Goal: Task Accomplishment & Management: Complete application form

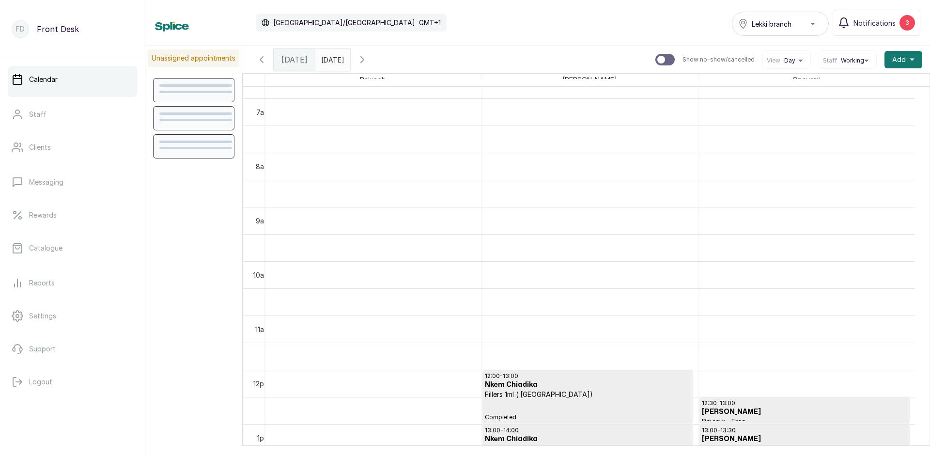
scroll to position [617, 0]
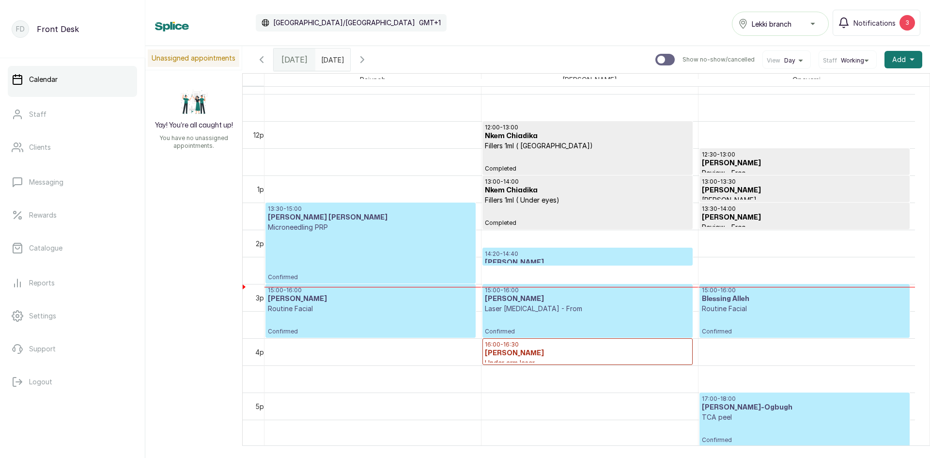
click at [552, 257] on p "14:20 - 14:40" at bounding box center [587, 254] width 205 height 8
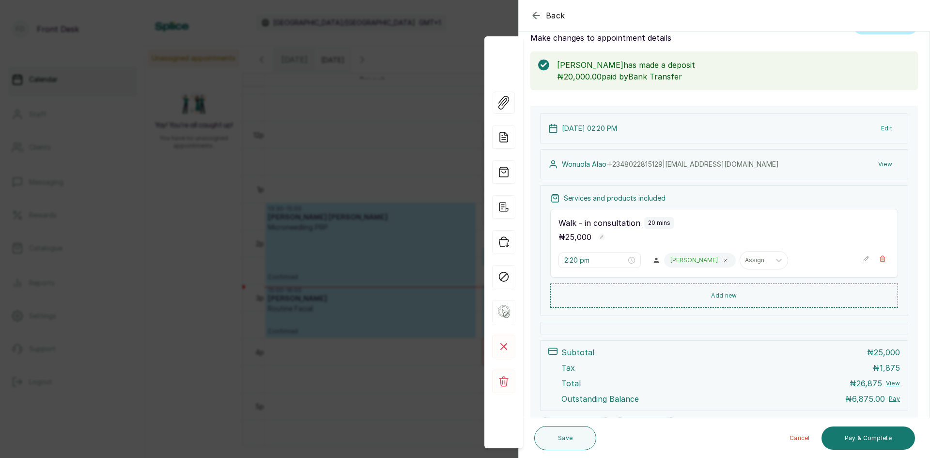
scroll to position [79, 0]
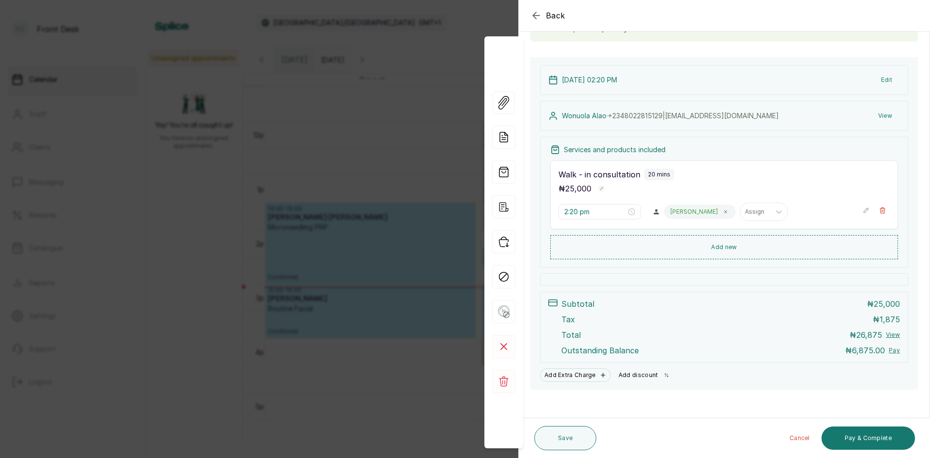
click at [647, 375] on button "Add discount" at bounding box center [645, 375] width 61 height 14
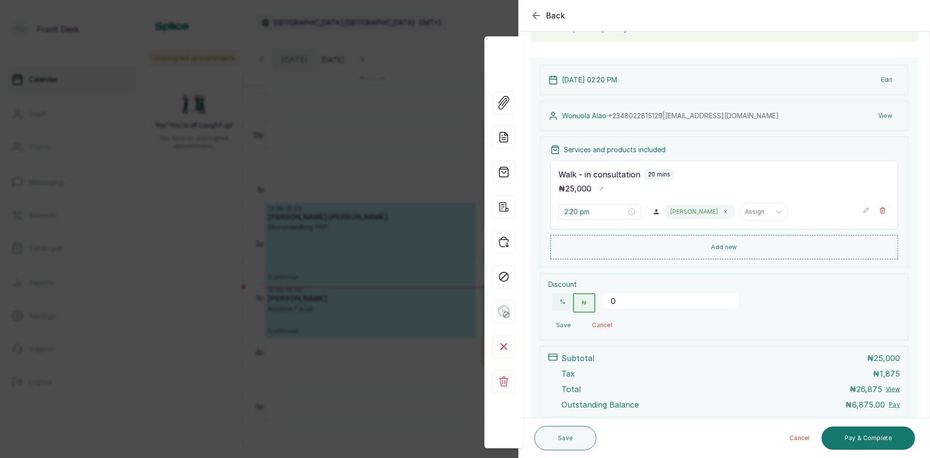
click at [640, 299] on input "0" at bounding box center [671, 301] width 136 height 16
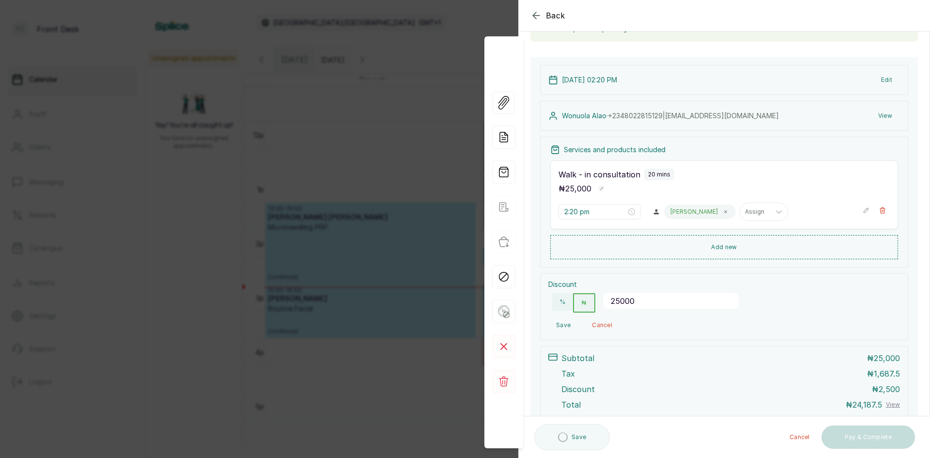
type input "25000"
click at [570, 321] on button "Save" at bounding box center [563, 324] width 30 height 17
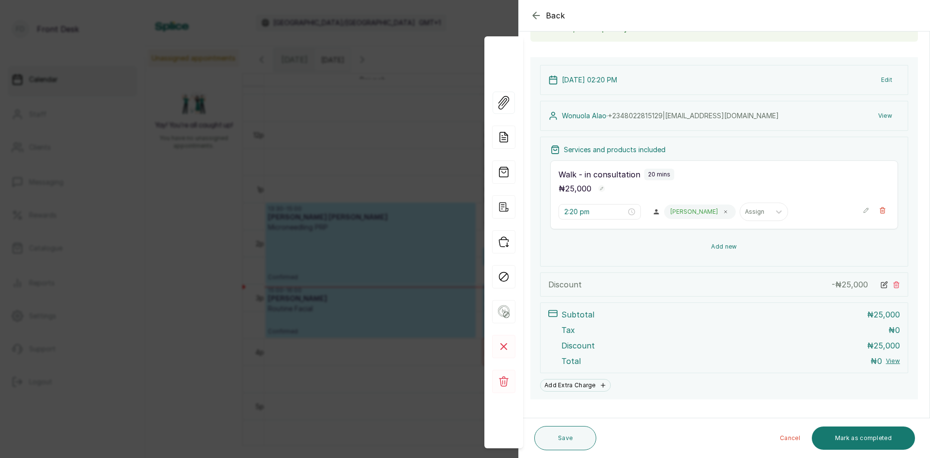
click at [716, 246] on button "Add new" at bounding box center [724, 246] width 348 height 23
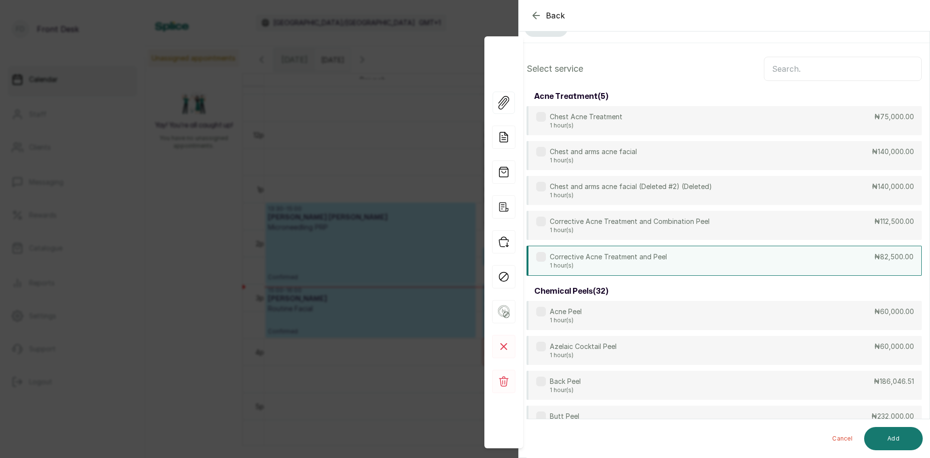
scroll to position [0, 0]
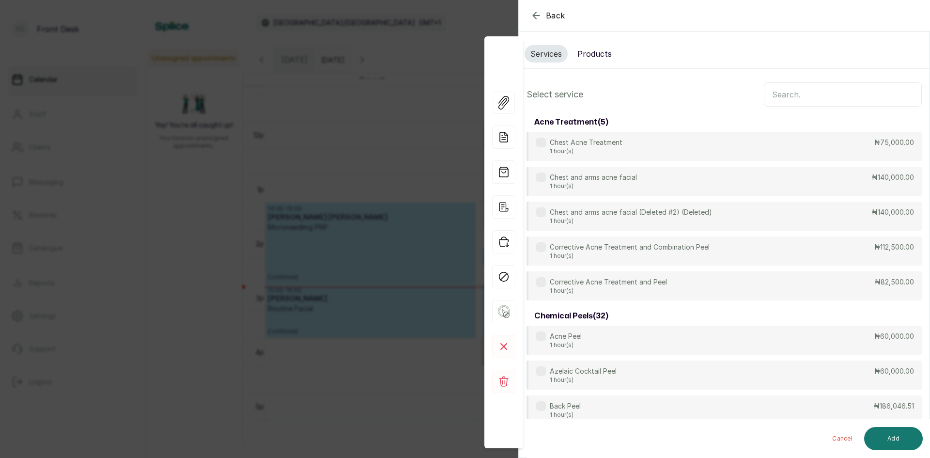
click at [834, 98] on input "text" at bounding box center [843, 94] width 158 height 24
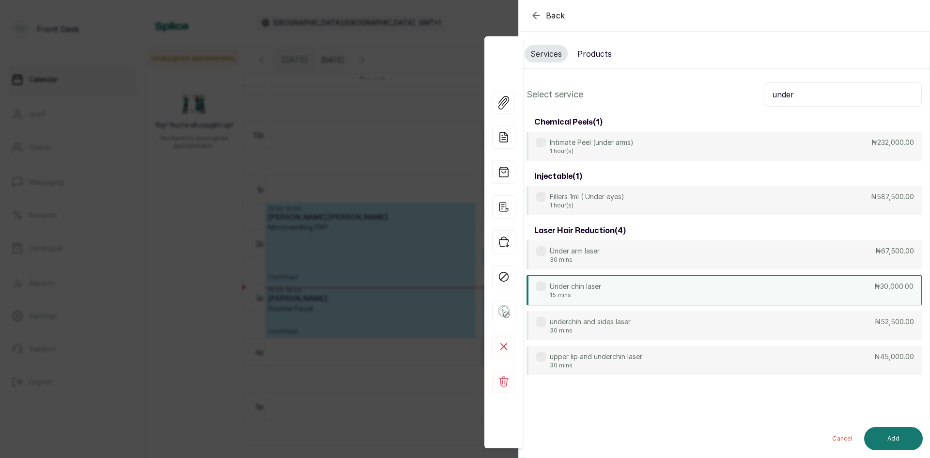
click at [684, 285] on div "Under chin laser 15 mins ₦30,000.00" at bounding box center [724, 290] width 395 height 30
click at [820, 101] on input "under" at bounding box center [843, 94] width 158 height 24
type input "u"
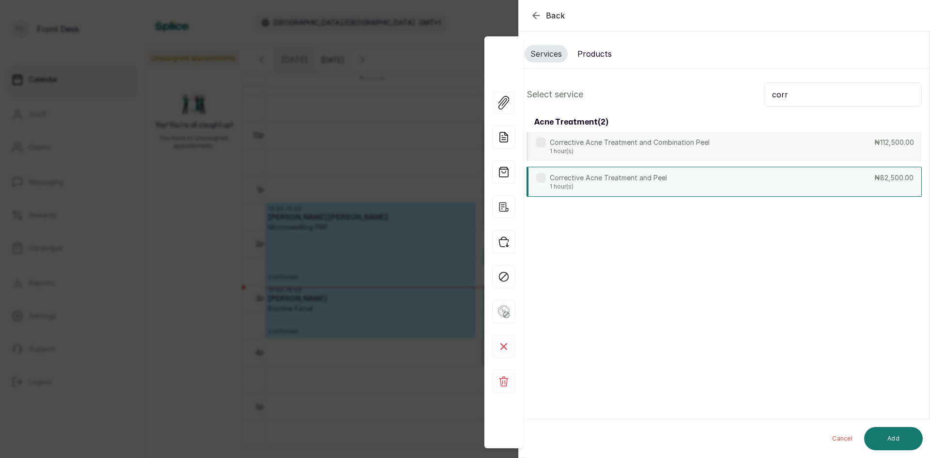
type input "corr"
click at [657, 179] on p "Corrective Acne Treatment and Peel" at bounding box center [608, 178] width 117 height 10
click at [885, 438] on button "Add" at bounding box center [893, 438] width 59 height 23
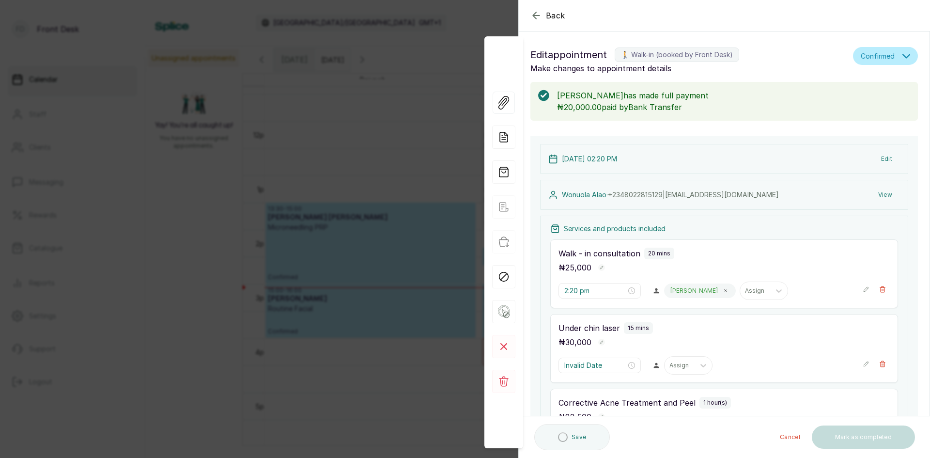
type input "2:40 pm"
type input "2:55 pm"
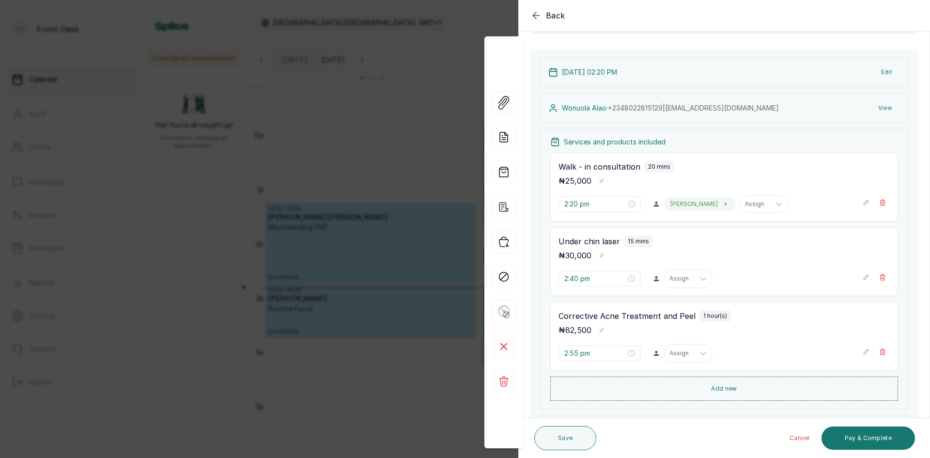
scroll to position [97, 0]
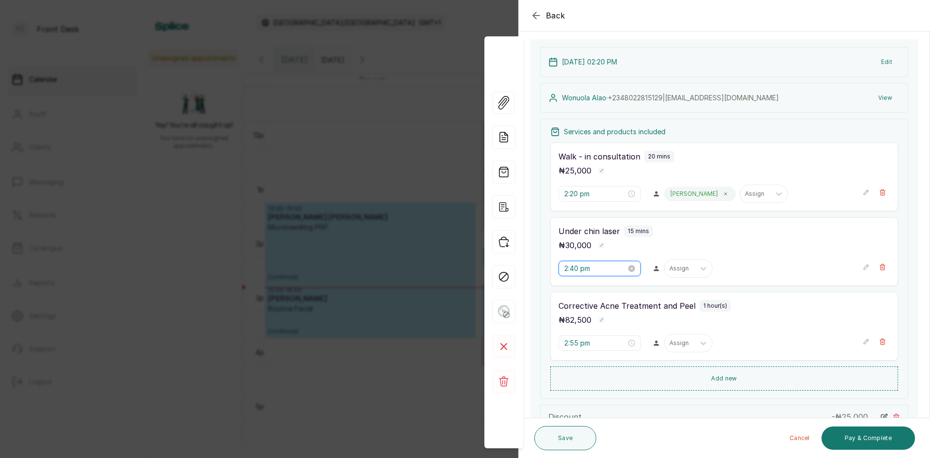
click at [608, 270] on input "2:40 pm" at bounding box center [595, 268] width 62 height 11
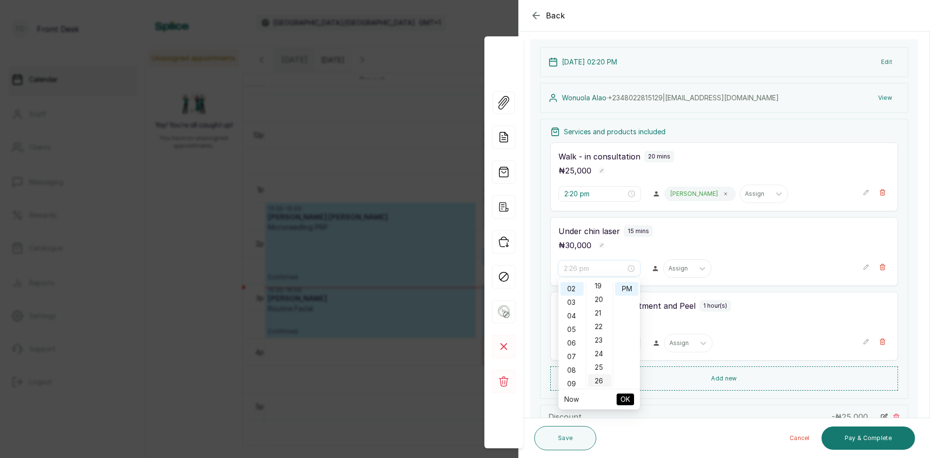
scroll to position [252, 0]
click at [598, 334] on div "22" at bounding box center [599, 335] width 23 height 14
type input "2:22 pm"
click at [627, 396] on span "OK" at bounding box center [626, 399] width 10 height 18
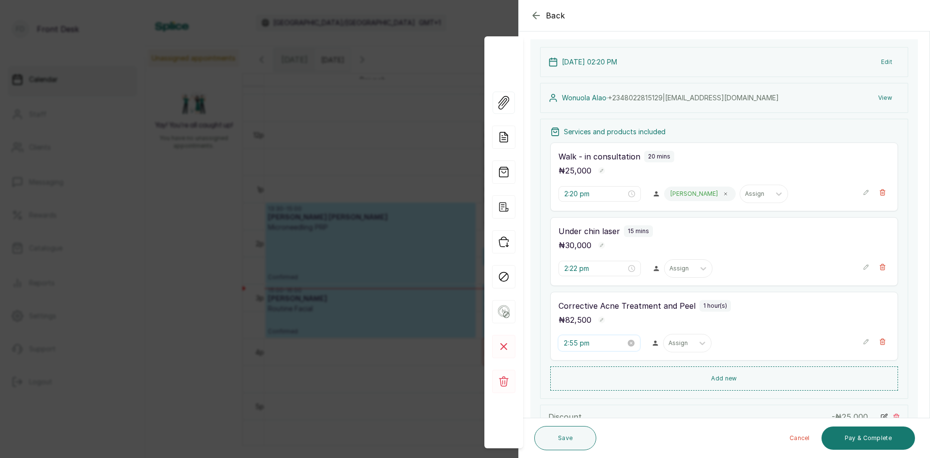
click at [580, 347] on input "2:55 pm" at bounding box center [595, 343] width 62 height 11
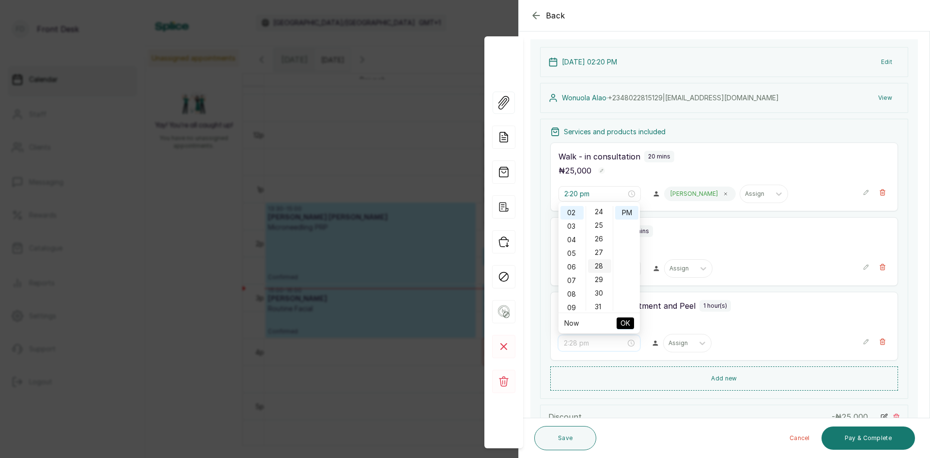
scroll to position [310, 0]
click at [601, 242] on div "25" at bounding box center [599, 242] width 23 height 14
click at [601, 214] on div "25" at bounding box center [599, 213] width 23 height 14
type input "2:25 pm"
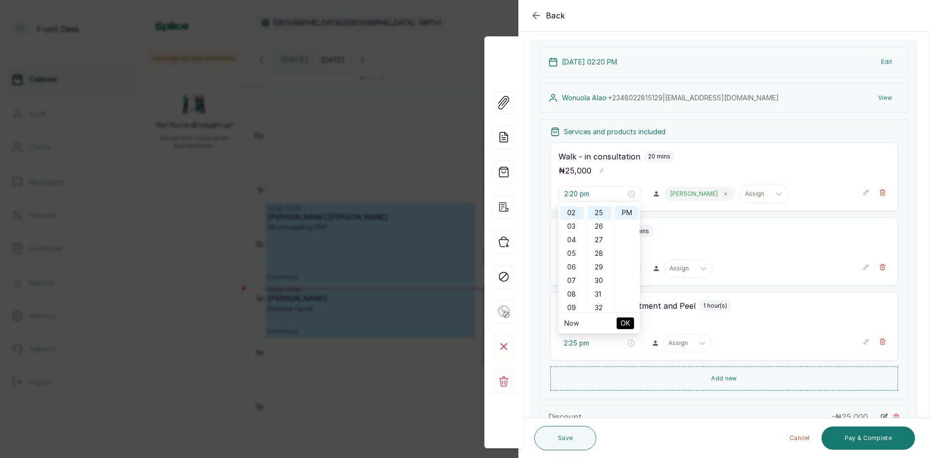
click at [624, 320] on span "OK" at bounding box center [626, 323] width 10 height 18
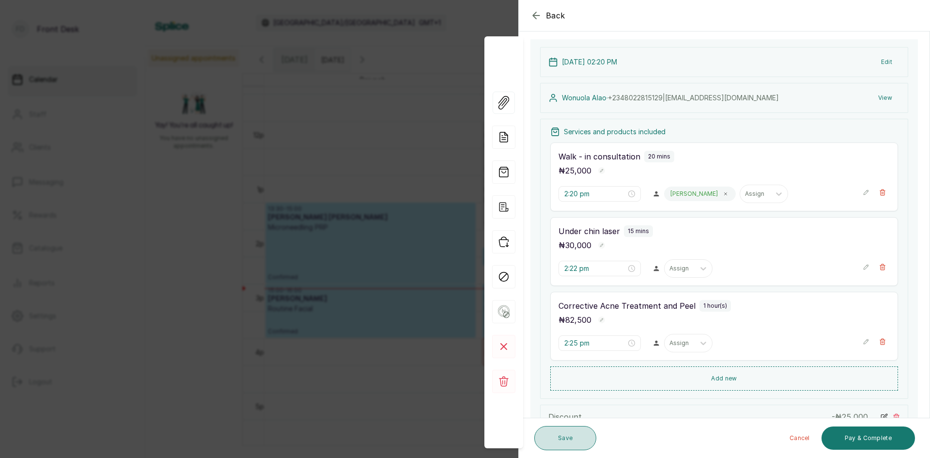
click at [571, 436] on button "Save" at bounding box center [565, 438] width 62 height 24
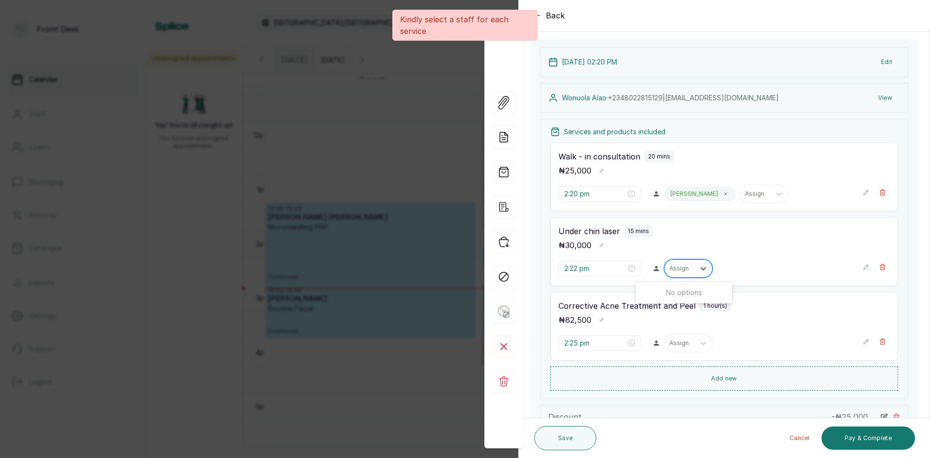
click at [672, 274] on div "Assign" at bounding box center [680, 268] width 30 height 13
click at [699, 271] on icon at bounding box center [704, 269] width 10 height 10
click at [699, 267] on icon at bounding box center [704, 269] width 10 height 10
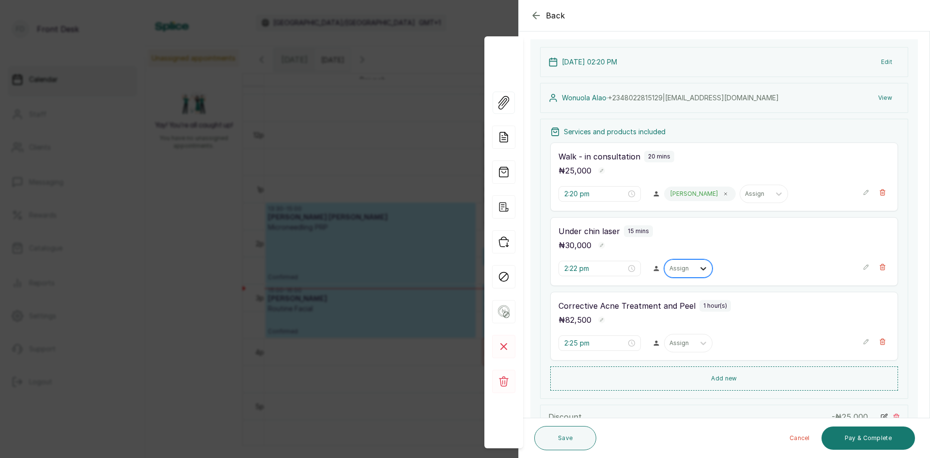
click at [699, 267] on icon at bounding box center [704, 269] width 10 height 10
click at [695, 342] on div at bounding box center [703, 342] width 17 height 17
click at [700, 343] on icon at bounding box center [703, 343] width 6 height 3
click at [700, 342] on icon at bounding box center [703, 343] width 6 height 3
click at [653, 268] on icon at bounding box center [657, 268] width 8 height 8
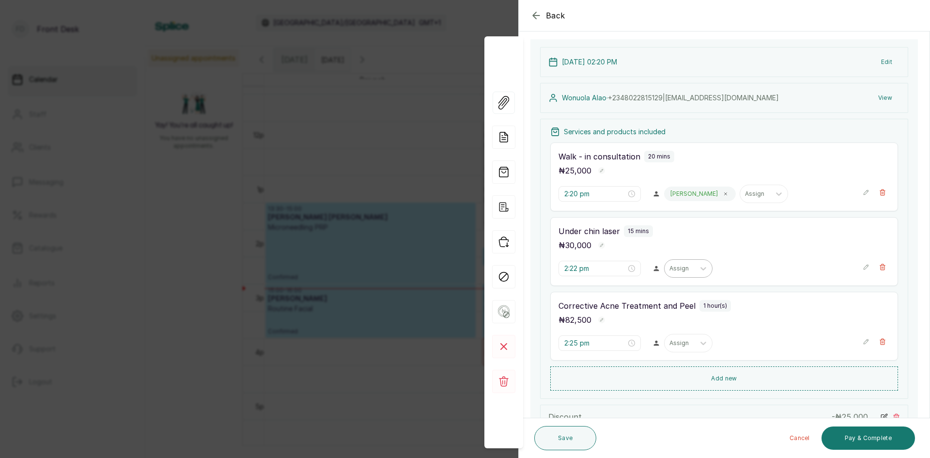
click at [676, 265] on div at bounding box center [679, 268] width 20 height 9
click at [655, 268] on icon at bounding box center [657, 268] width 8 height 8
click at [654, 269] on icon at bounding box center [657, 268] width 8 height 8
click at [699, 269] on icon at bounding box center [704, 269] width 10 height 10
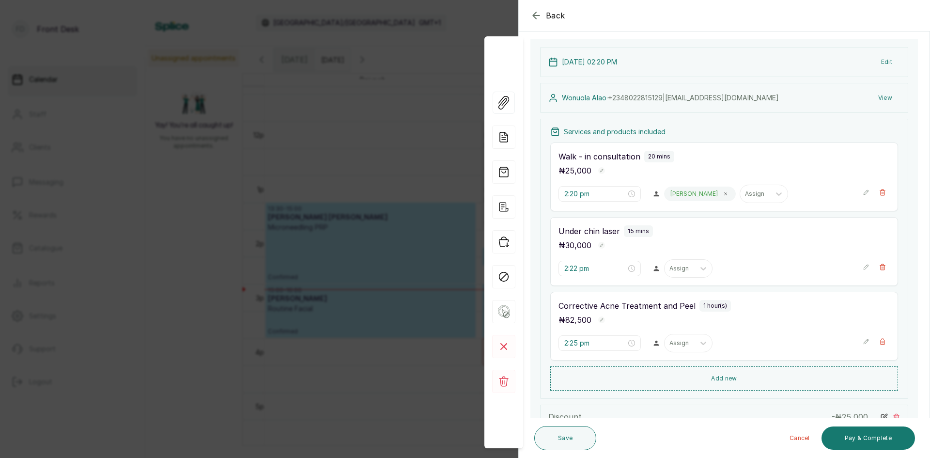
click at [343, 107] on div "Back Appointment Details Edit appointment 🚶 Walk-in (booked by Front Desk) Make…" at bounding box center [465, 229] width 930 height 458
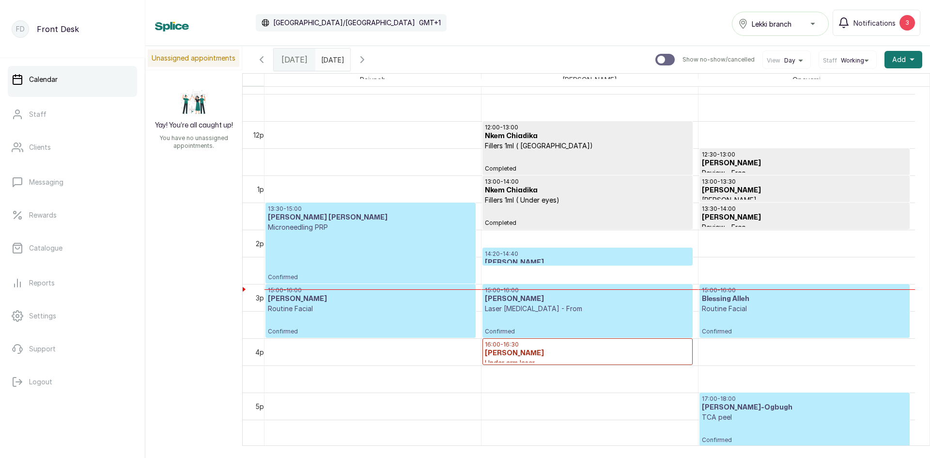
click at [586, 258] on h3 "[PERSON_NAME]" at bounding box center [587, 263] width 205 height 10
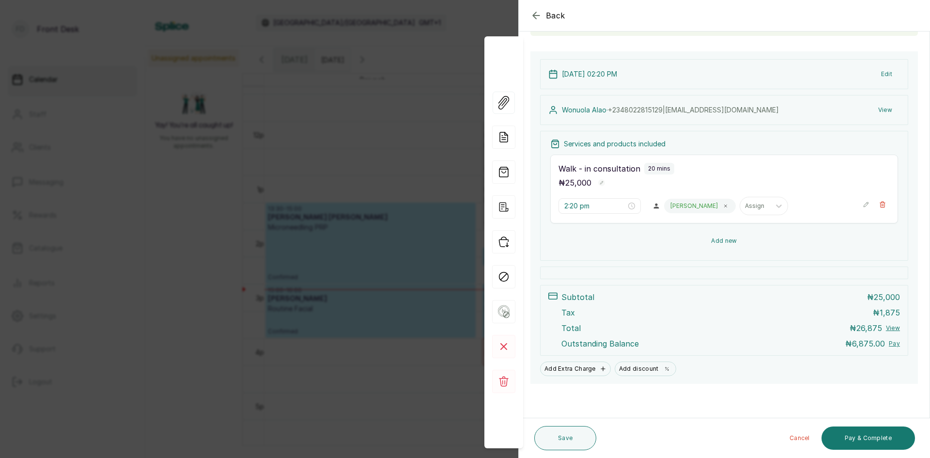
scroll to position [85, 0]
click at [707, 242] on button "Add new" at bounding box center [724, 241] width 348 height 24
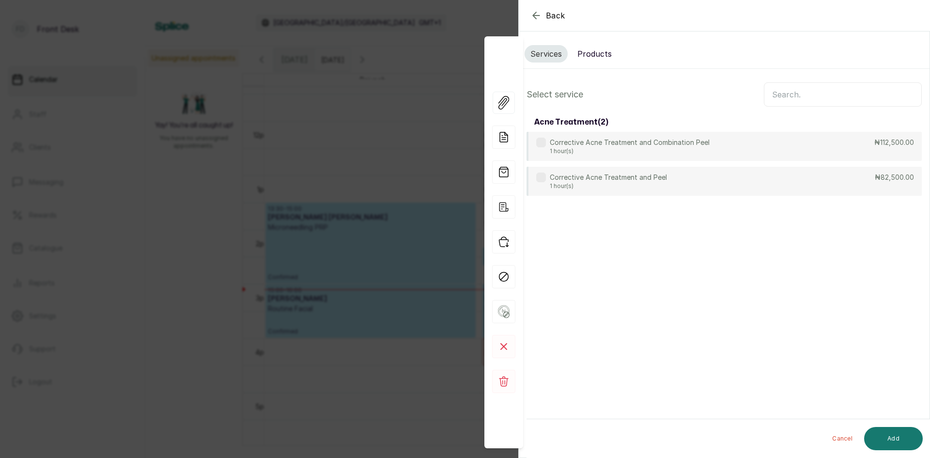
scroll to position [0, 0]
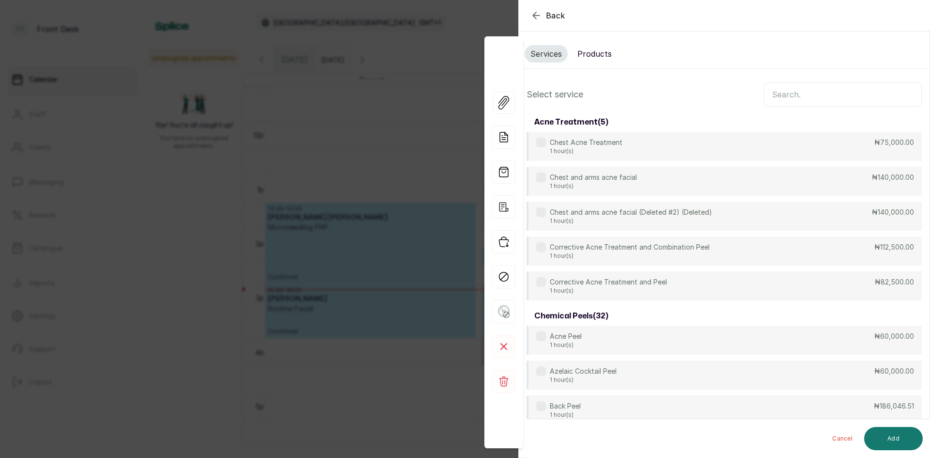
click at [800, 99] on input "text" at bounding box center [843, 94] width 158 height 24
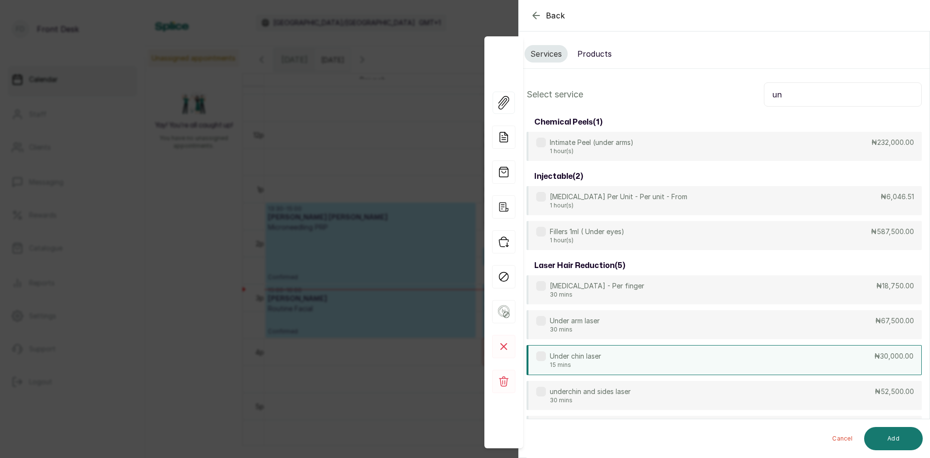
click at [719, 358] on div "Under chin laser 15 mins ₦30,000.00" at bounding box center [724, 360] width 395 height 30
click at [813, 93] on input "un" at bounding box center [843, 94] width 158 height 24
type input "u"
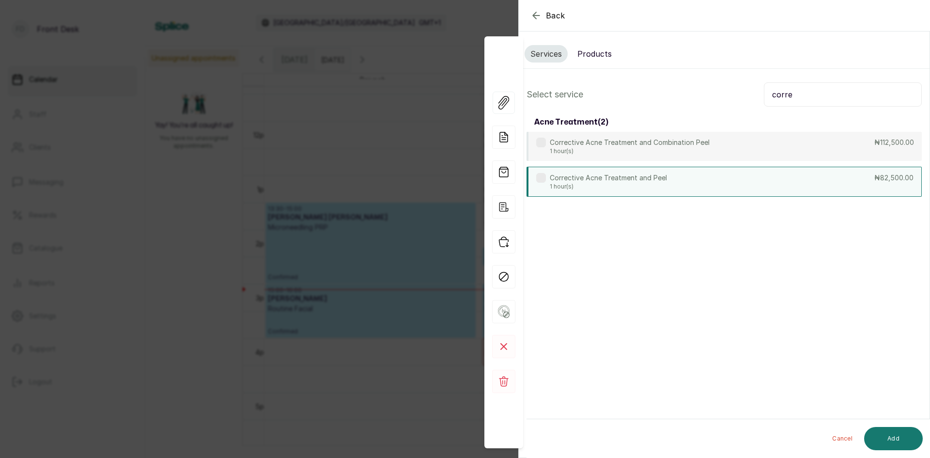
type input "corre"
click at [689, 189] on div "Corrective Acne Treatment and Peel 1 hour(s) ₦82,500.00" at bounding box center [724, 182] width 395 height 30
drag, startPoint x: 906, startPoint y: 434, endPoint x: 912, endPoint y: 435, distance: 5.4
click at [912, 435] on button "Add" at bounding box center [893, 438] width 59 height 23
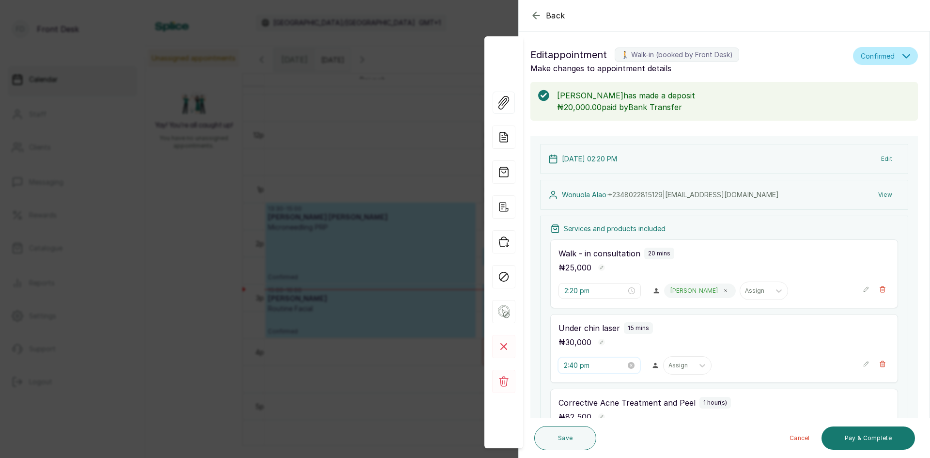
click at [620, 364] on input "2:40 pm" at bounding box center [595, 365] width 62 height 11
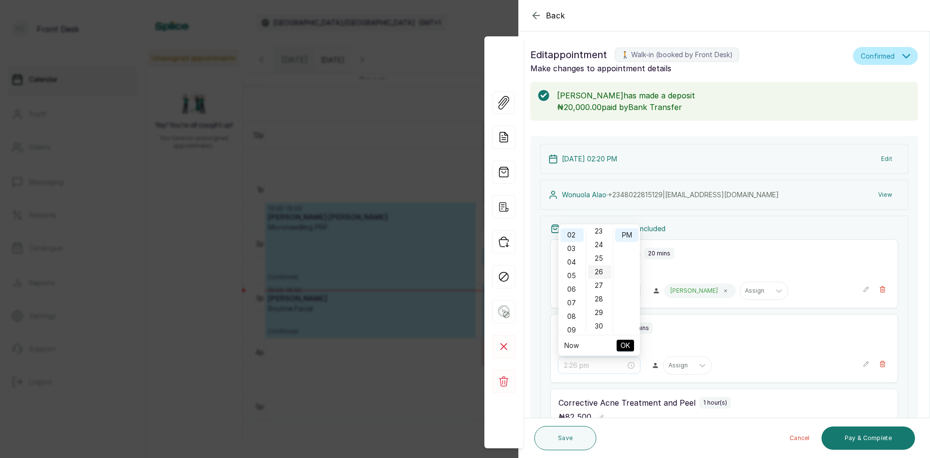
scroll to position [300, 0]
click at [598, 272] on div "25" at bounding box center [599, 274] width 23 height 14
type input "2:25 pm"
click at [621, 345] on span "OK" at bounding box center [626, 345] width 10 height 18
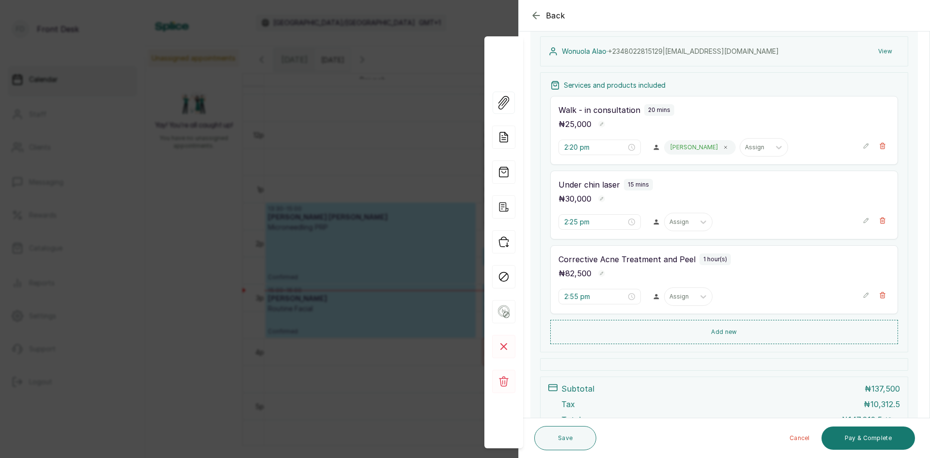
scroll to position [145, 0]
click at [616, 296] on input "2:55 pm" at bounding box center [595, 294] width 62 height 11
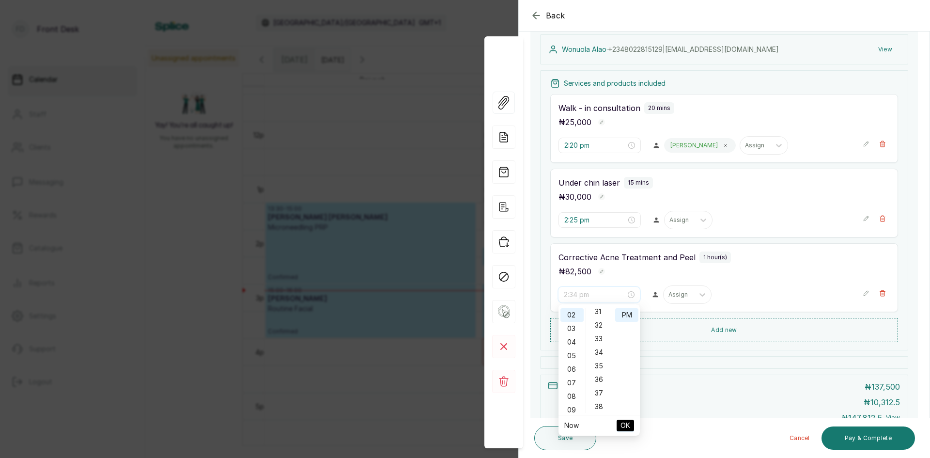
scroll to position [407, 0]
click at [598, 315] on div "30" at bounding box center [599, 315] width 23 height 14
type input "2:30 pm"
click at [619, 426] on button "OK" at bounding box center [625, 426] width 17 height 12
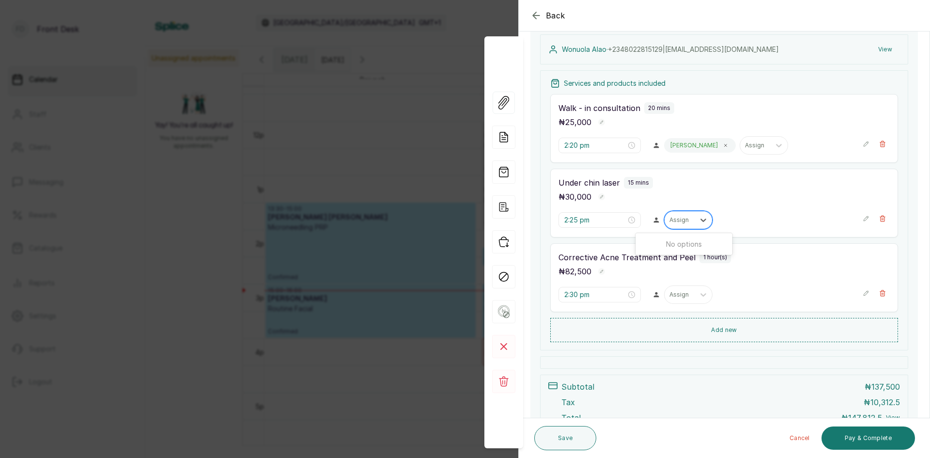
click at [688, 222] on div "Assign" at bounding box center [680, 220] width 30 height 13
click at [700, 220] on icon at bounding box center [703, 219] width 6 height 3
click at [700, 218] on icon at bounding box center [704, 220] width 10 height 10
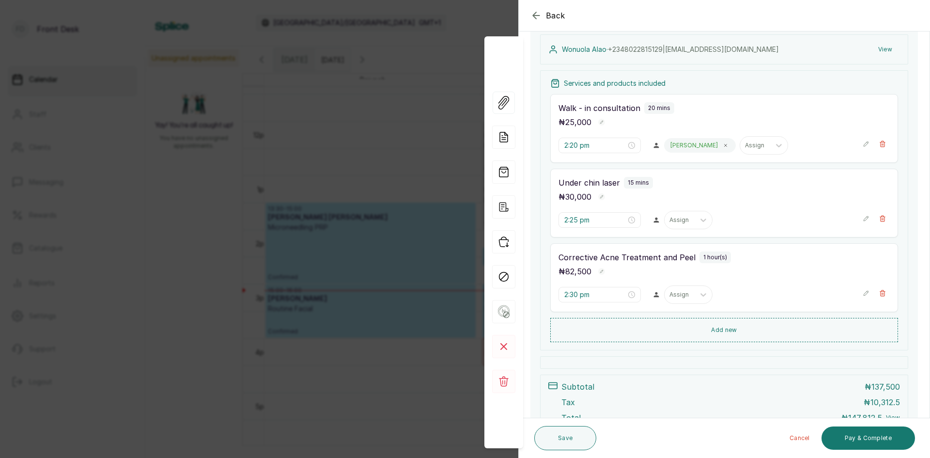
drag, startPoint x: 799, startPoint y: 215, endPoint x: 794, endPoint y: 214, distance: 5.4
click at [799, 215] on div "Assign" at bounding box center [759, 220] width 191 height 18
drag, startPoint x: 677, startPoint y: 302, endPoint x: 676, endPoint y: 295, distance: 6.9
click at [676, 300] on div "Assign" at bounding box center [688, 294] width 48 height 18
click at [682, 296] on div at bounding box center [679, 294] width 20 height 9
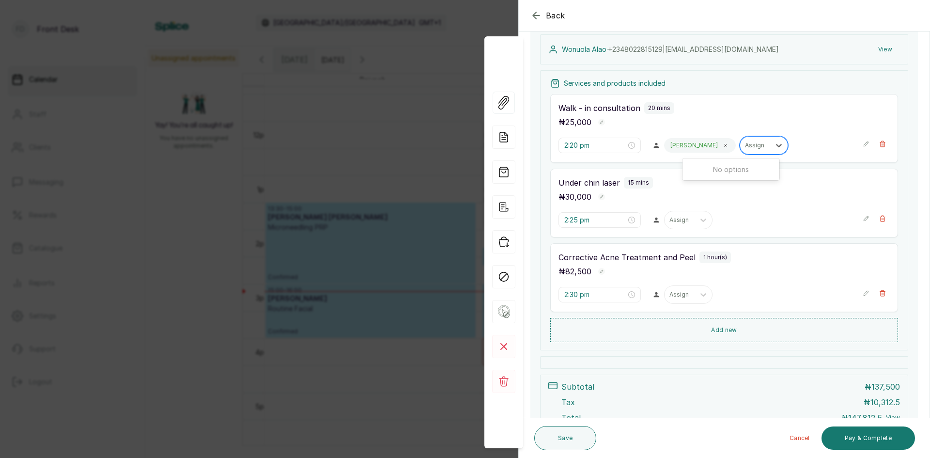
click at [745, 148] on div at bounding box center [755, 145] width 20 height 9
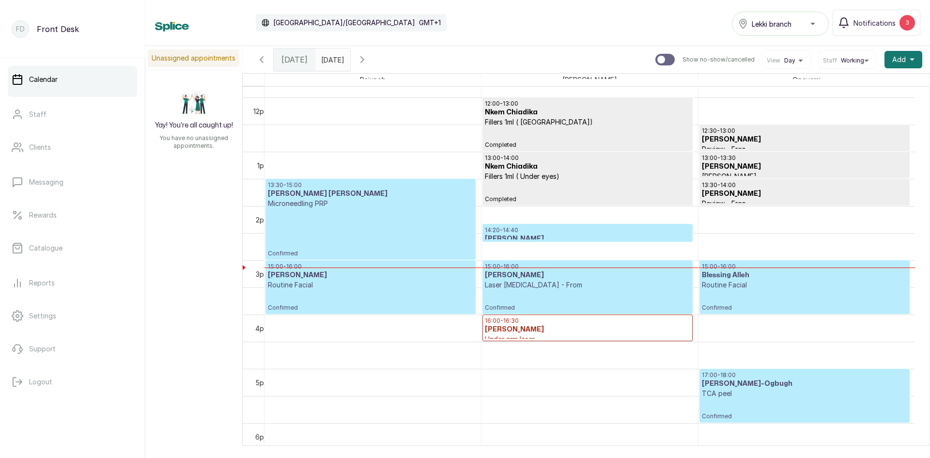
scroll to position [665, 0]
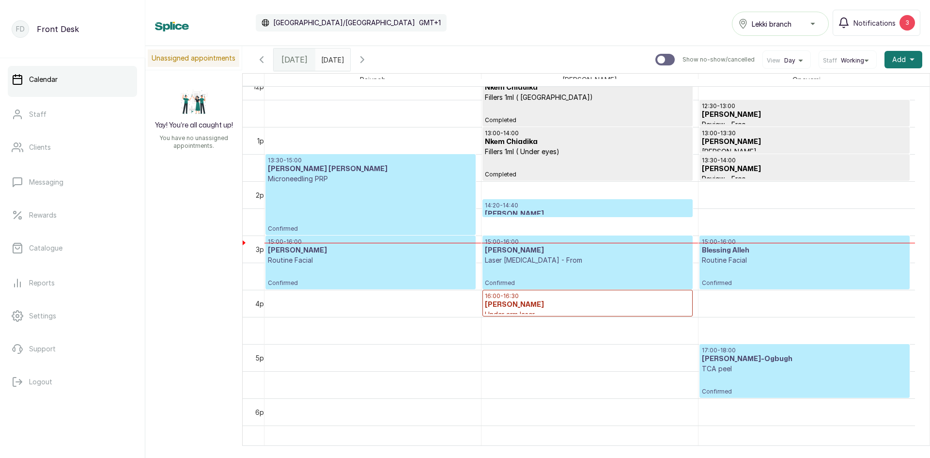
click at [563, 207] on p "14:20 - 14:40" at bounding box center [587, 206] width 205 height 8
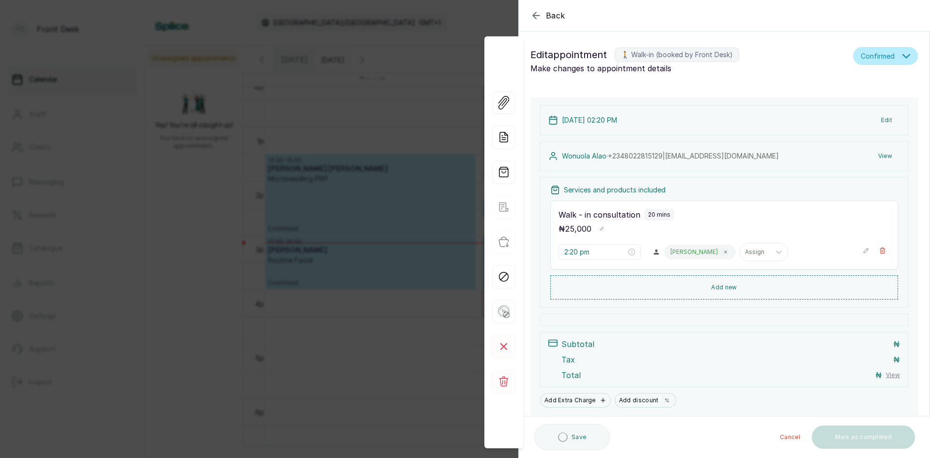
click at [160, 232] on div "Back Appointment Details Edit appointment 🚶 Walk-in (booked by Front Desk) Make…" at bounding box center [465, 229] width 930 height 458
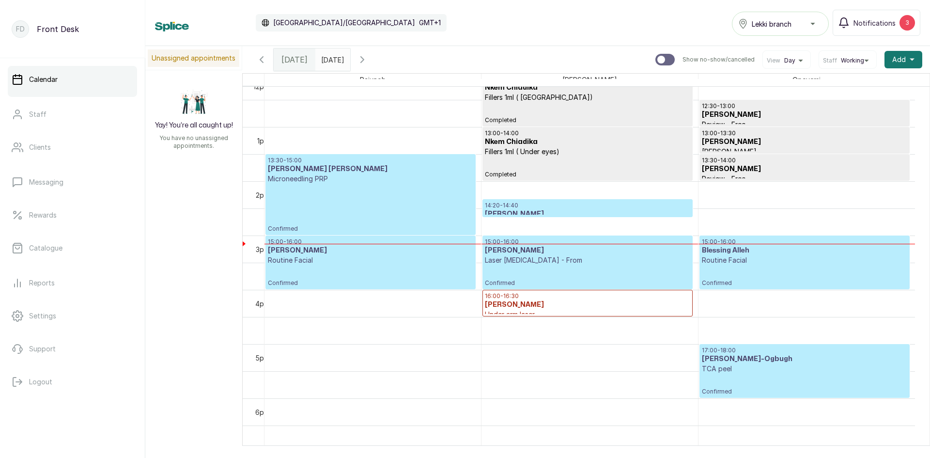
click at [516, 207] on p "14:20 - 14:40" at bounding box center [587, 206] width 205 height 8
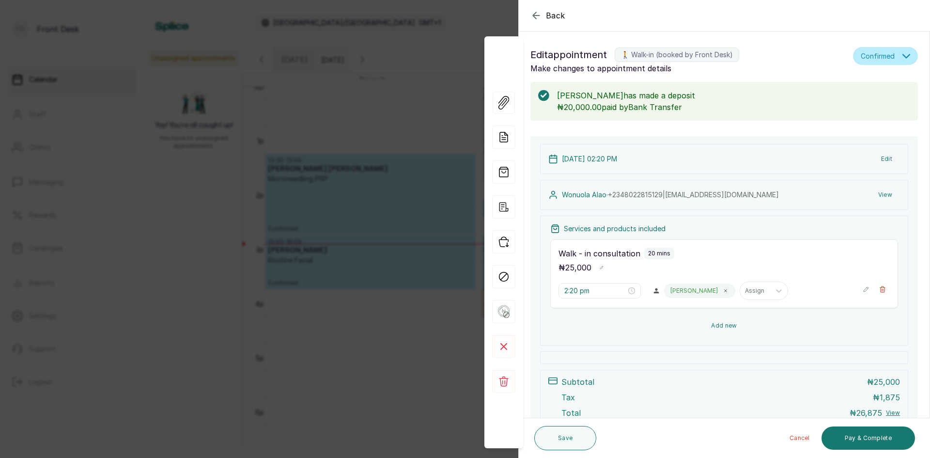
click at [723, 324] on button "Add new" at bounding box center [724, 325] width 348 height 23
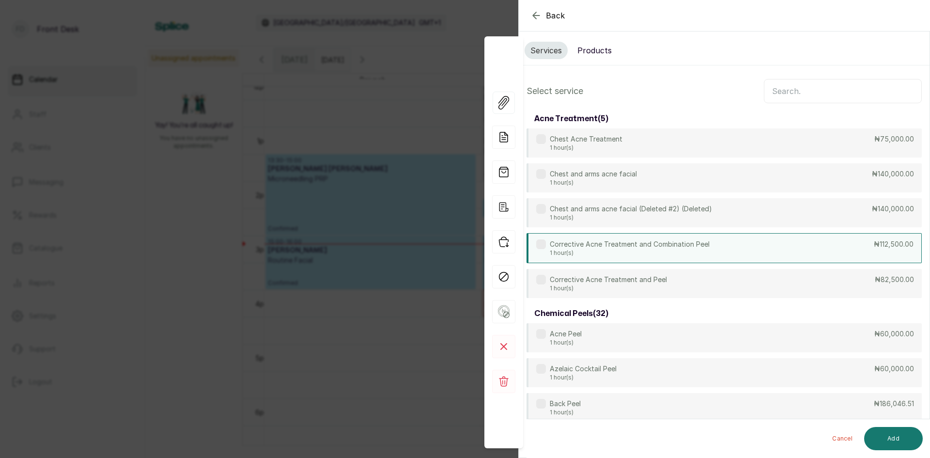
scroll to position [0, 0]
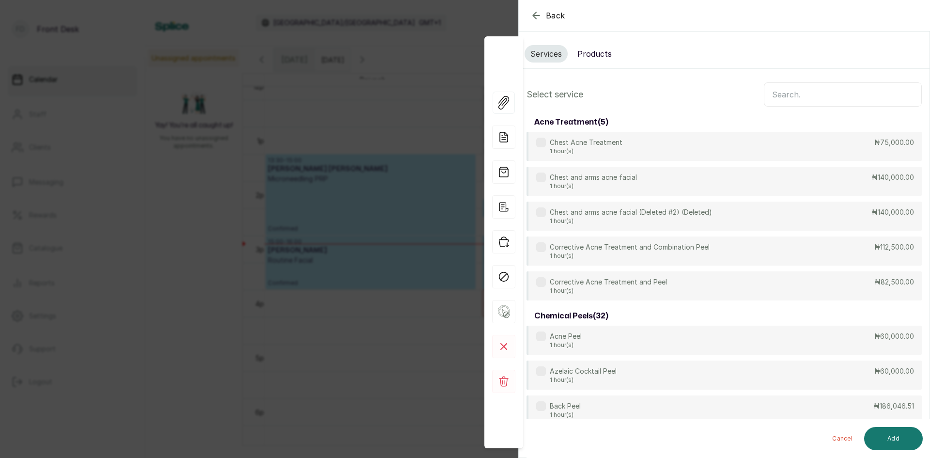
click at [829, 90] on input "text" at bounding box center [843, 94] width 158 height 24
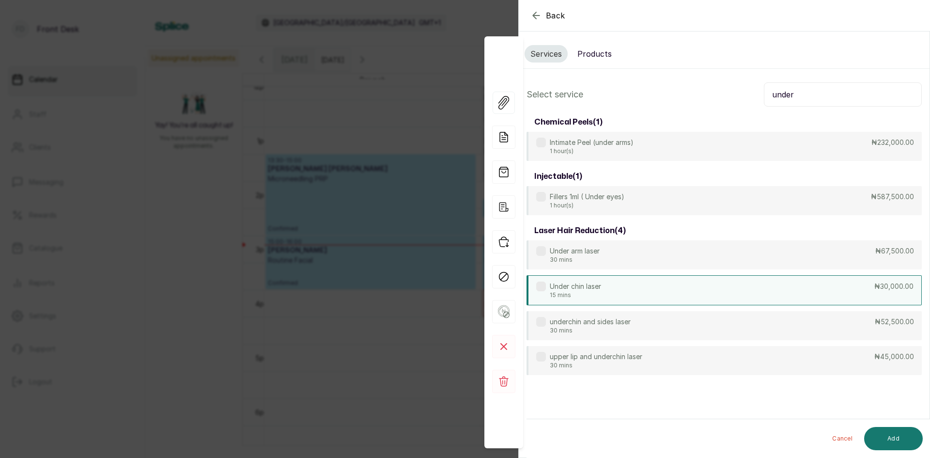
click at [563, 285] on p "Under chin laser" at bounding box center [575, 286] width 51 height 10
click at [802, 99] on input "under" at bounding box center [843, 94] width 158 height 24
type input "u"
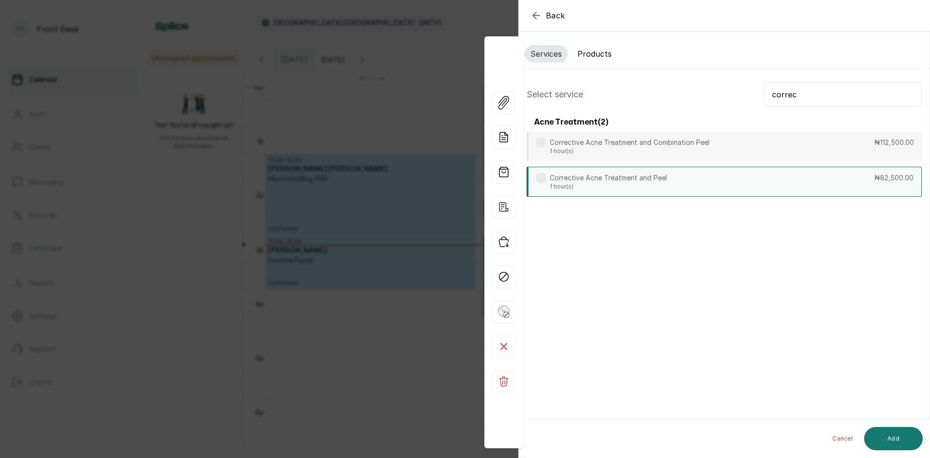
type input "correc"
click at [702, 173] on div "Corrective Acne Treatment and Peel 1 hour(s) ₦82,500.00" at bounding box center [724, 182] width 395 height 30
click at [900, 439] on button "Add" at bounding box center [893, 438] width 59 height 23
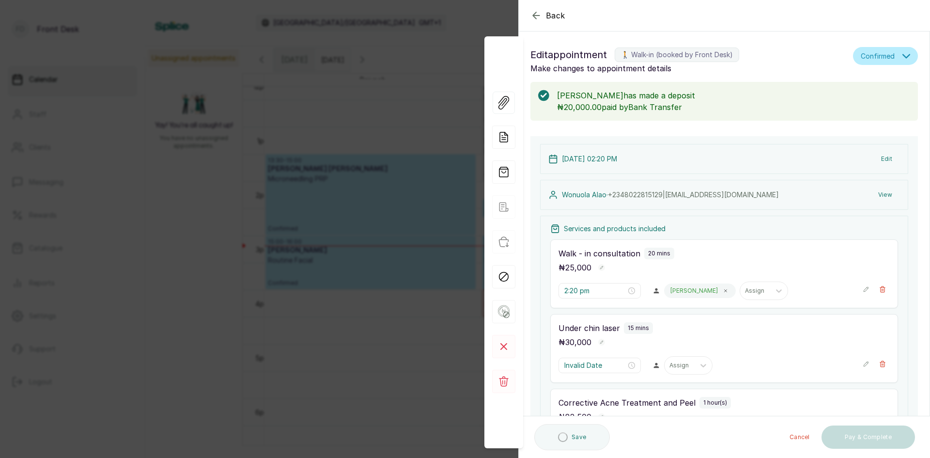
type input "2:40 pm"
type input "2:55 pm"
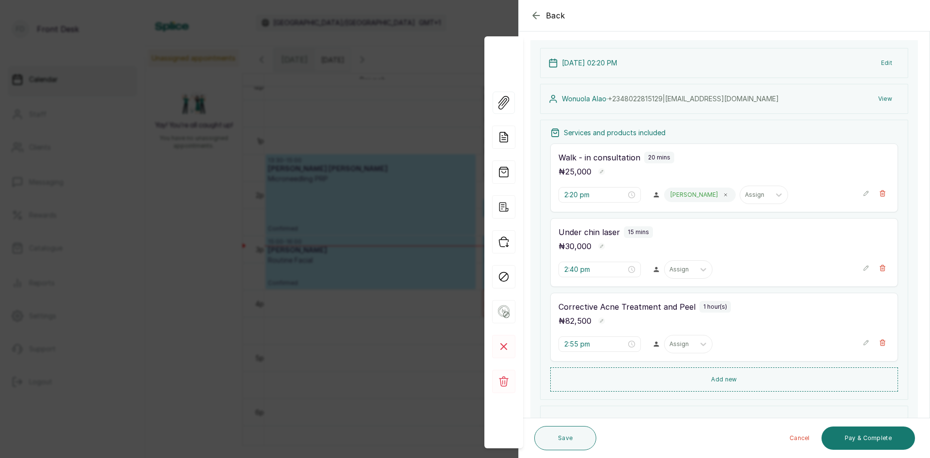
scroll to position [97, 0]
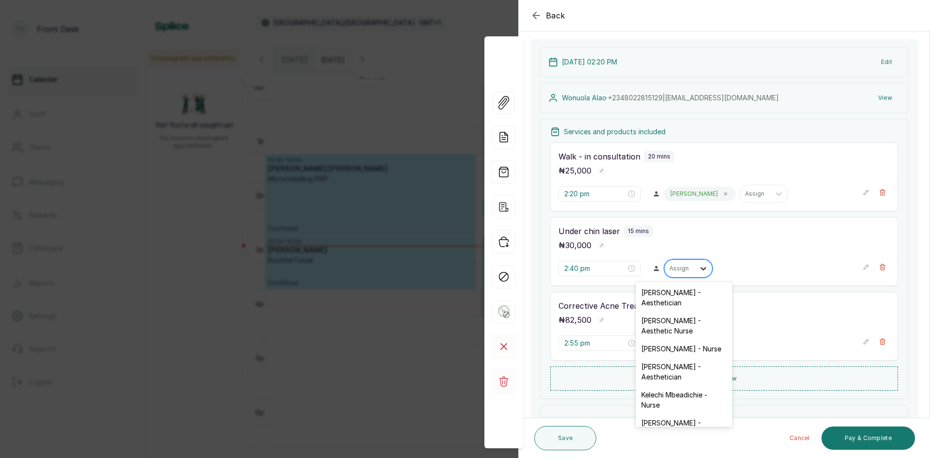
click at [695, 269] on div at bounding box center [703, 268] width 17 height 17
click at [666, 346] on div "[PERSON_NAME] - Nurse" at bounding box center [684, 349] width 97 height 18
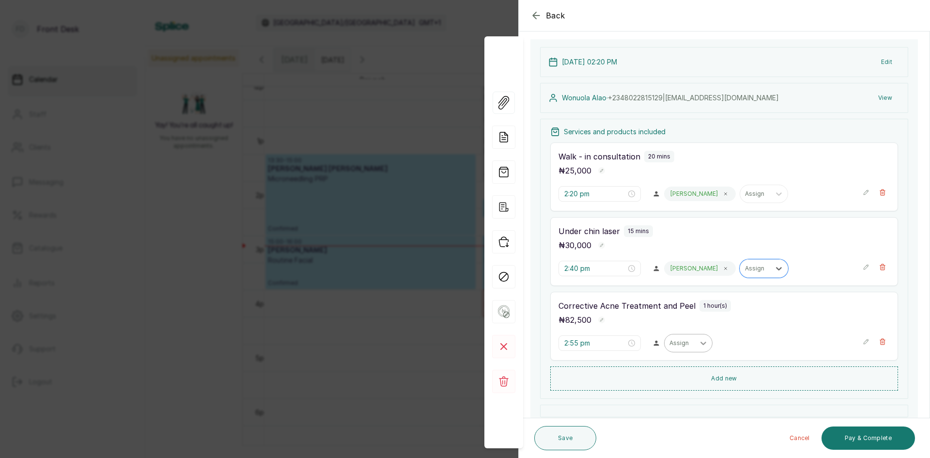
click at [695, 341] on div at bounding box center [703, 342] width 17 height 17
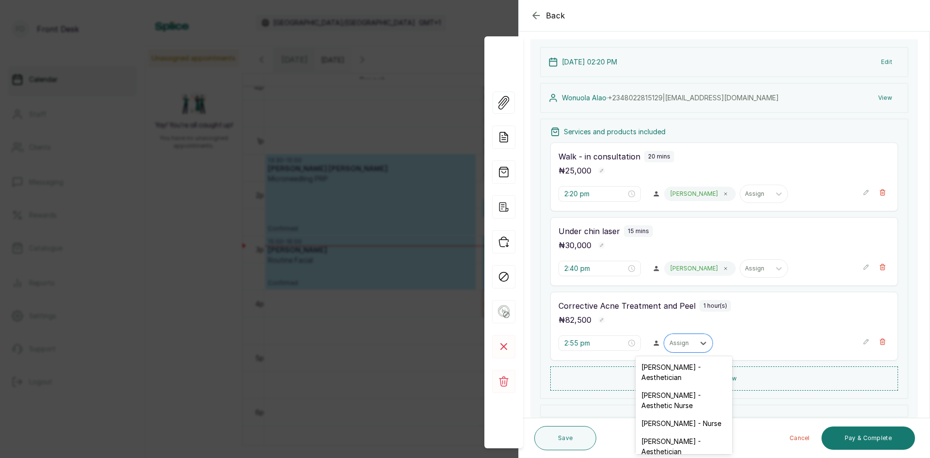
click at [669, 421] on div "[PERSON_NAME] - Nurse" at bounding box center [684, 423] width 97 height 18
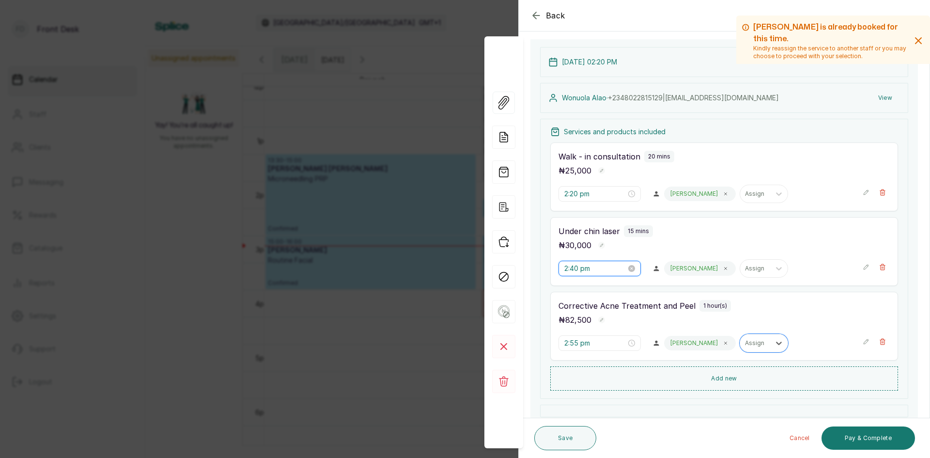
click at [621, 267] on input "2:40 pm" at bounding box center [595, 268] width 62 height 11
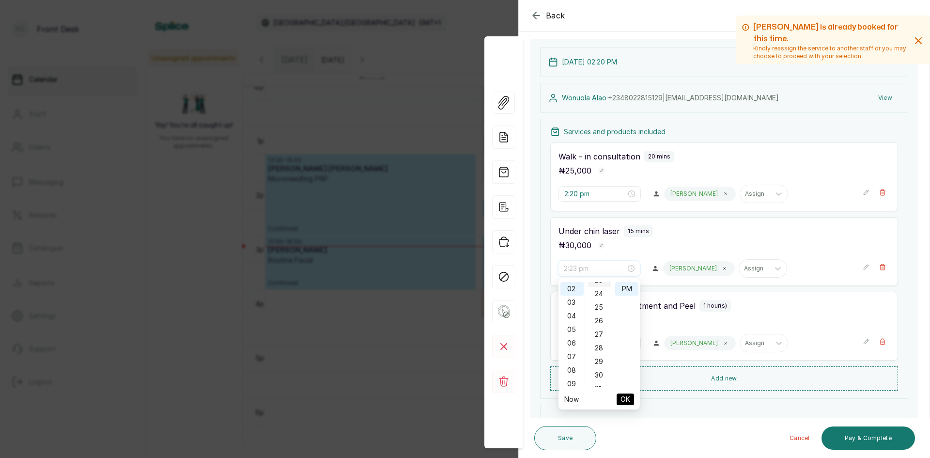
scroll to position [300, 0]
click at [602, 287] on div "22" at bounding box center [599, 287] width 23 height 14
click at [597, 289] on div "22" at bounding box center [599, 289] width 23 height 14
type input "2:22 pm"
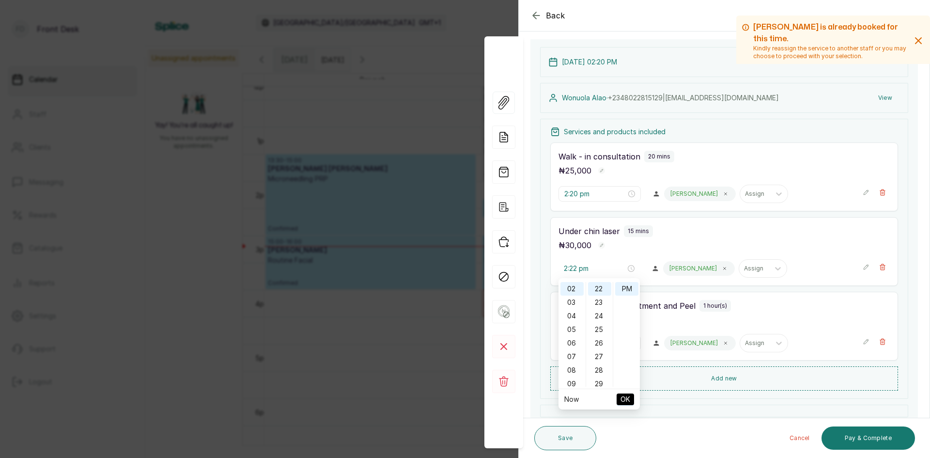
click at [630, 399] on button "OK" at bounding box center [625, 399] width 17 height 12
click at [605, 342] on input "2:55 pm" at bounding box center [595, 343] width 62 height 11
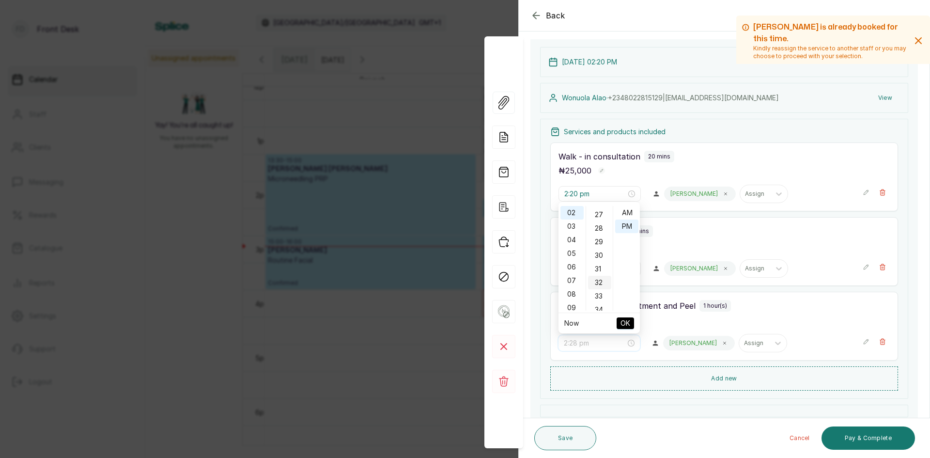
scroll to position [316, 0]
click at [602, 233] on div "25" at bounding box center [599, 236] width 23 height 14
type input "2:25 pm"
click at [621, 320] on span "OK" at bounding box center [626, 323] width 10 height 18
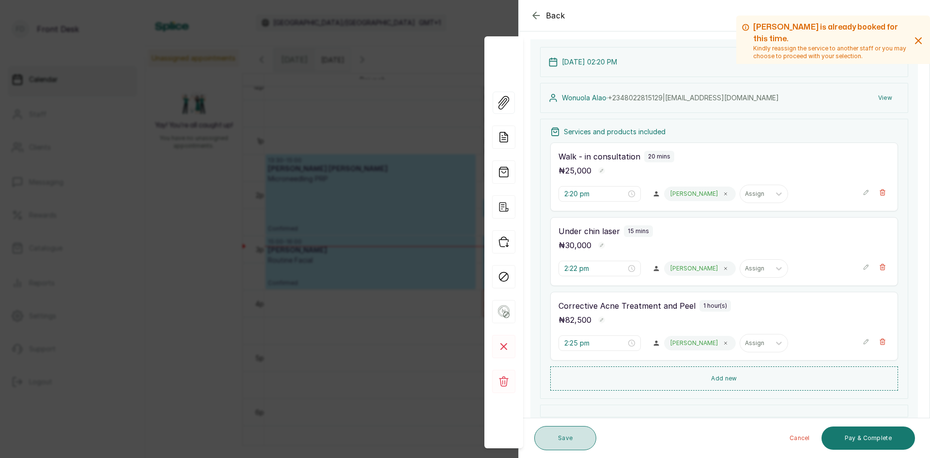
click at [576, 439] on button "Save" at bounding box center [565, 438] width 62 height 24
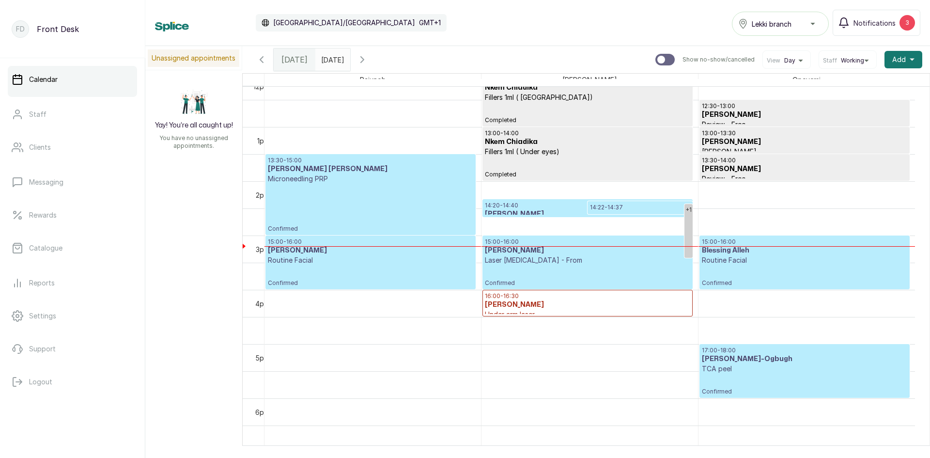
click at [613, 210] on p "14:22 - 14:37" at bounding box center [640, 207] width 100 height 8
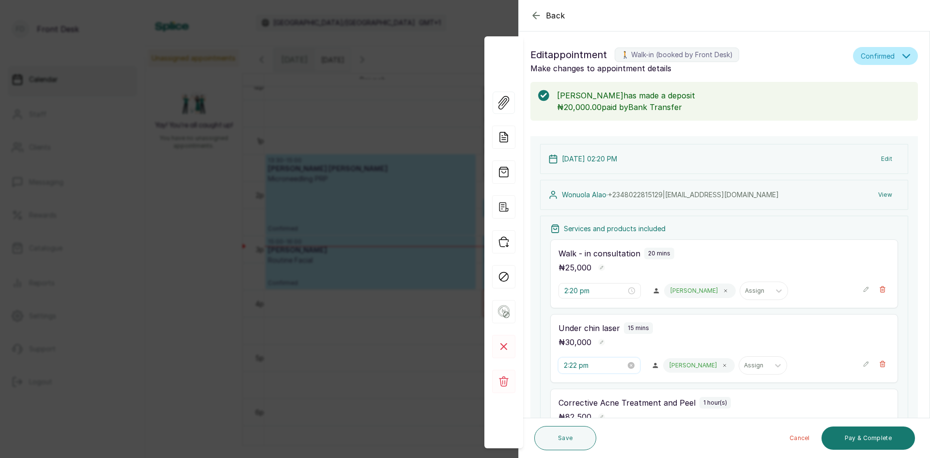
click at [592, 366] on input "2:22 pm" at bounding box center [595, 365] width 62 height 11
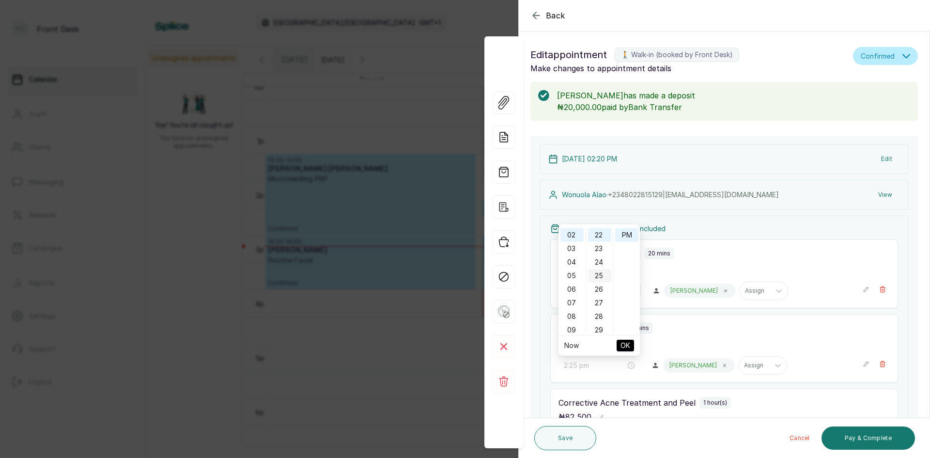
click at [599, 275] on div "25" at bounding box center [599, 276] width 23 height 14
type input "2:25 pm"
click at [621, 344] on span "OK" at bounding box center [626, 345] width 10 height 18
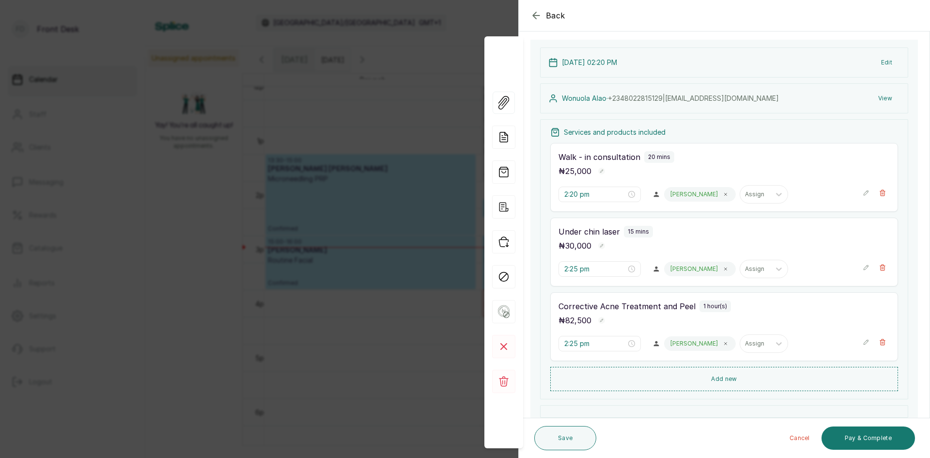
scroll to position [97, 0]
click at [610, 343] on input "2:25 pm" at bounding box center [595, 343] width 62 height 11
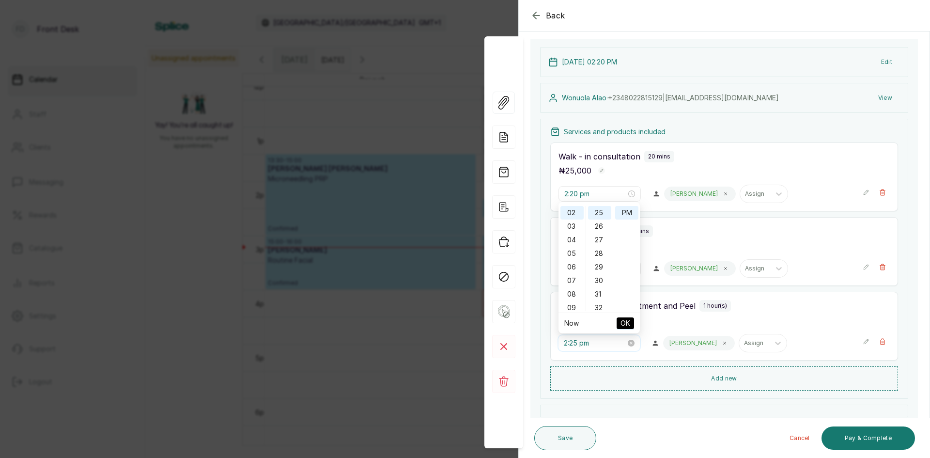
scroll to position [339, 0]
click at [598, 279] on div "30" at bounding box center [599, 281] width 23 height 14
type input "2:30 pm"
click at [626, 323] on span "OK" at bounding box center [626, 323] width 10 height 18
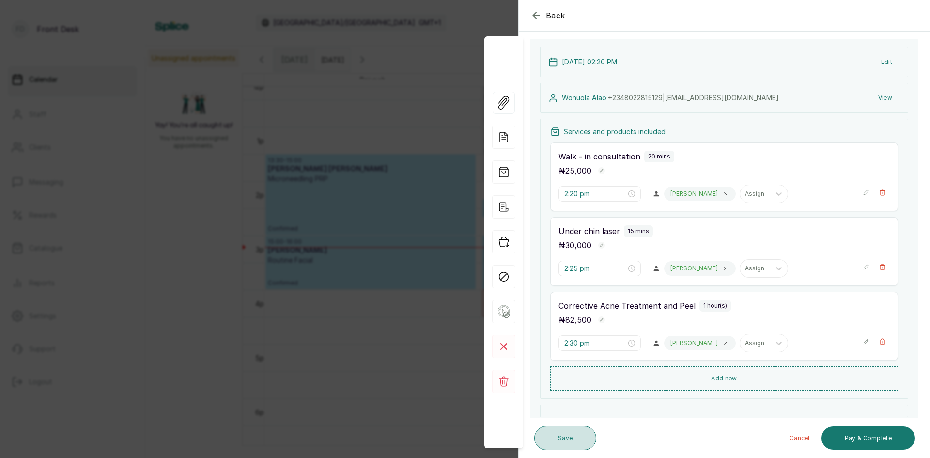
click at [576, 434] on button "Save" at bounding box center [565, 438] width 62 height 24
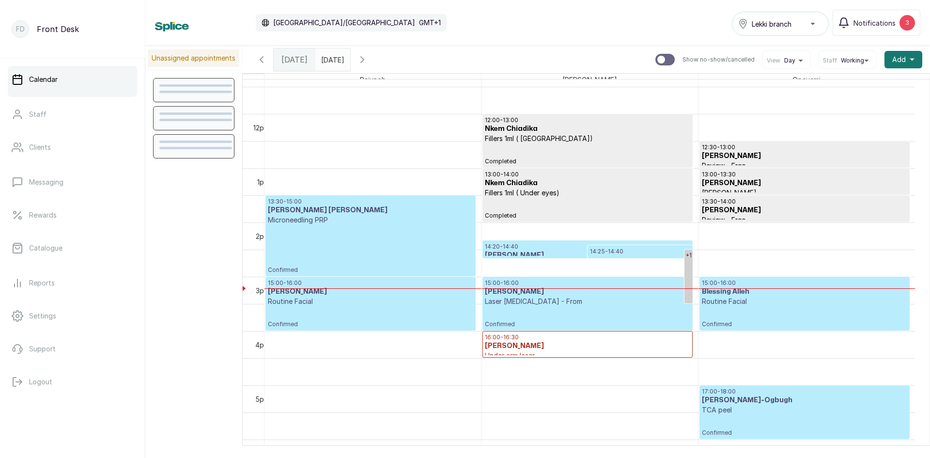
scroll to position [665, 0]
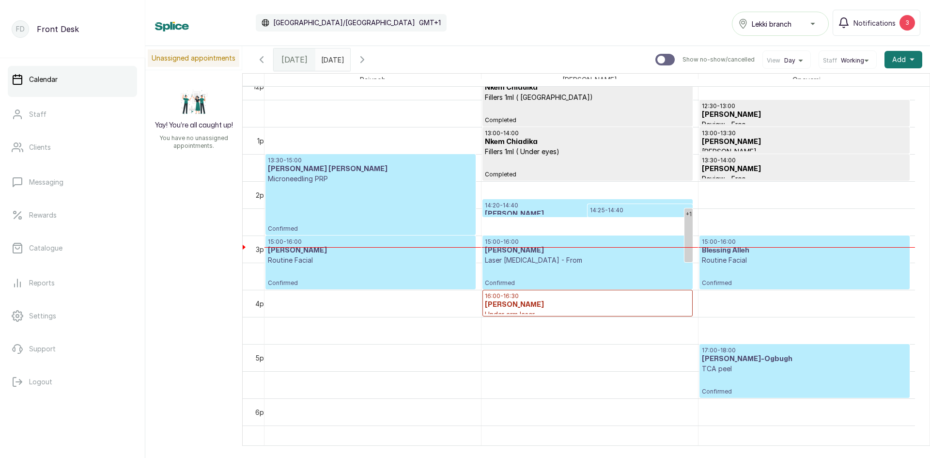
click at [665, 211] on p "14:25 - 14:40" at bounding box center [640, 210] width 100 height 8
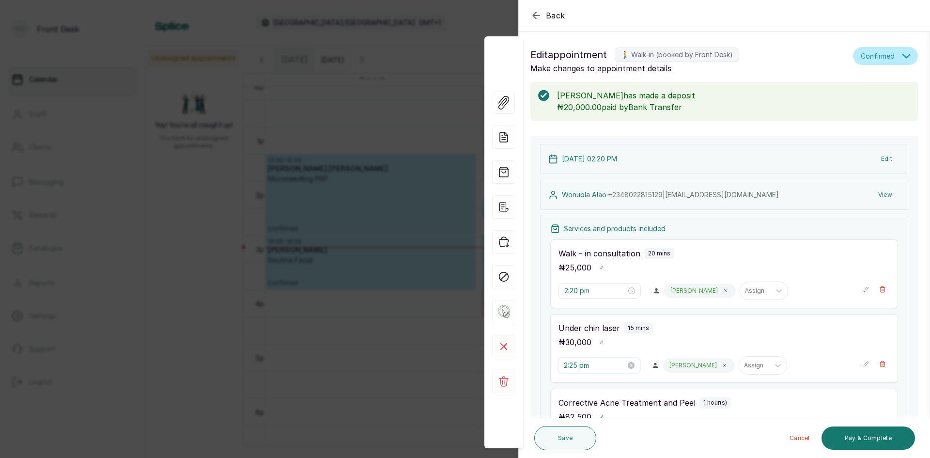
click at [589, 364] on input "2:25 pm" at bounding box center [595, 365] width 62 height 11
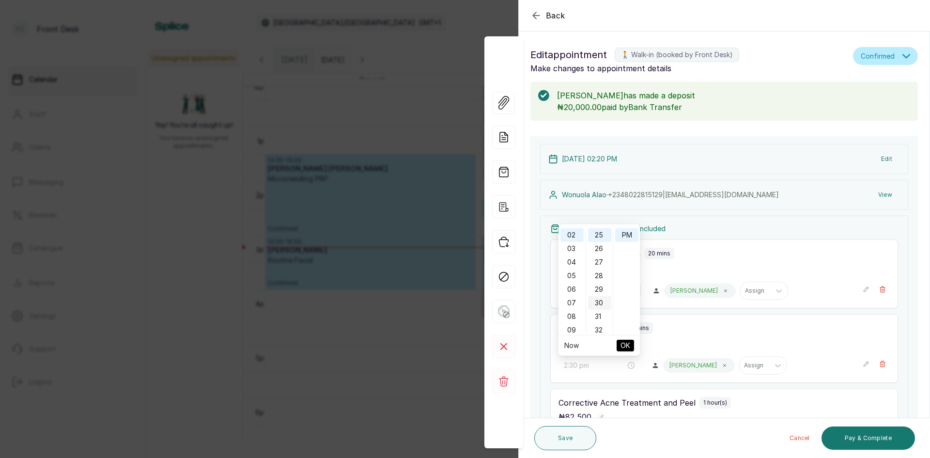
click at [600, 307] on div "30" at bounding box center [599, 303] width 23 height 14
type input "2:30 pm"
click at [625, 348] on span "OK" at bounding box center [626, 345] width 10 height 18
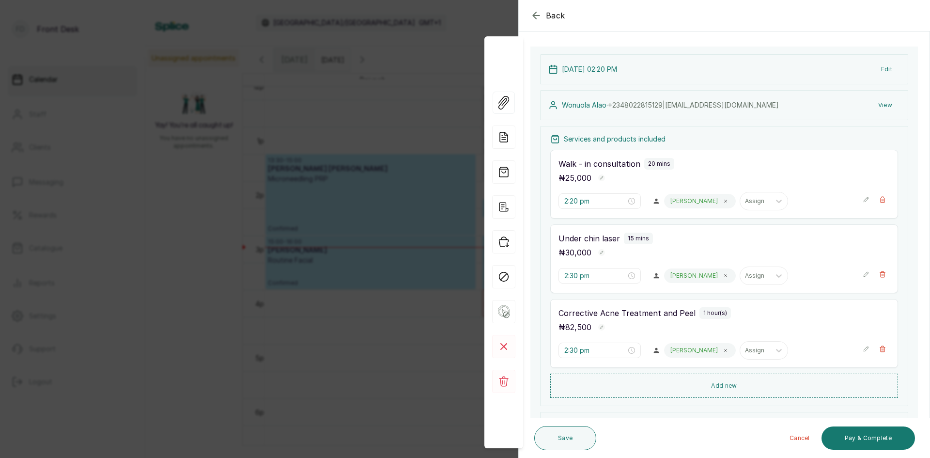
scroll to position [145, 0]
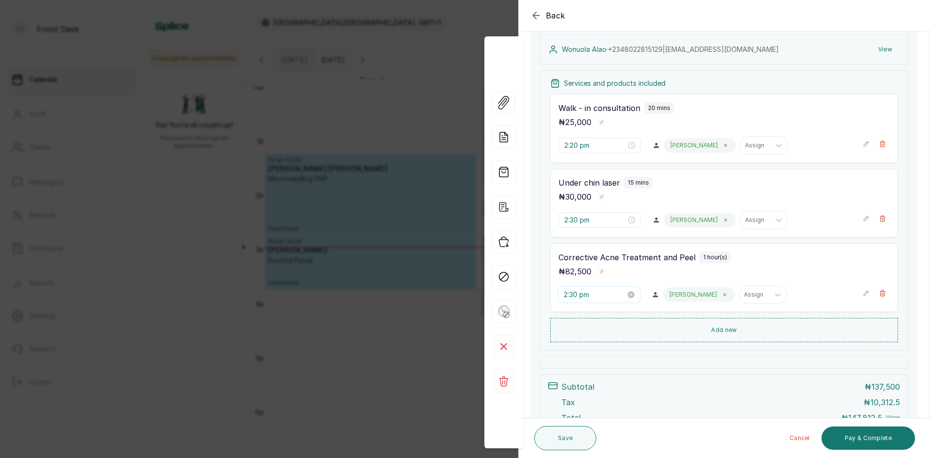
click at [602, 295] on input "2:30 pm" at bounding box center [595, 294] width 62 height 11
click at [594, 398] on div "40" at bounding box center [599, 402] width 23 height 14
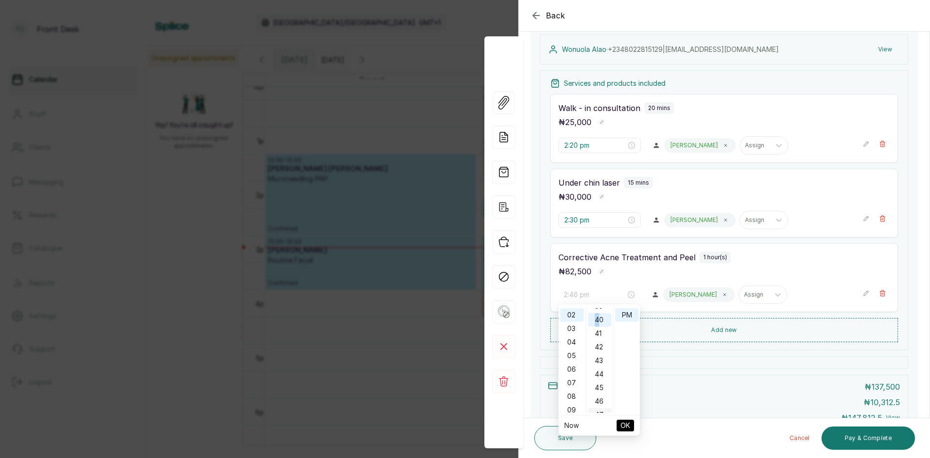
scroll to position [543, 0]
type input "2:40 pm"
click at [633, 424] on button "OK" at bounding box center [625, 426] width 17 height 12
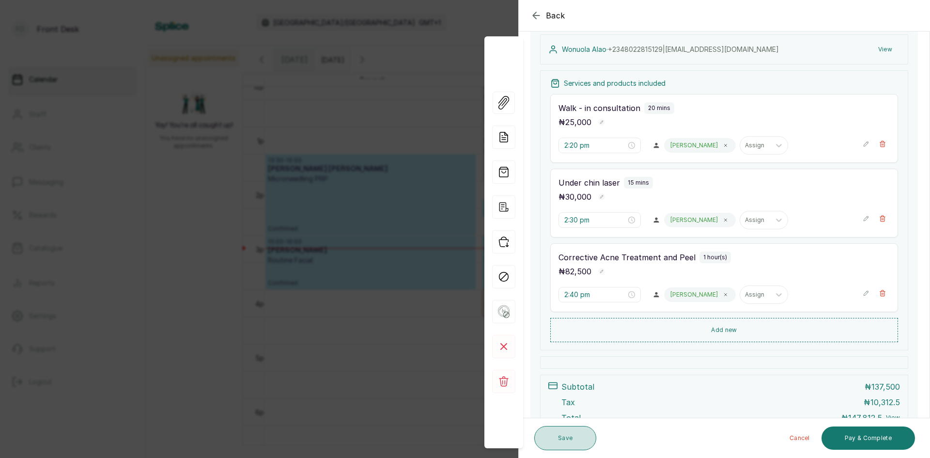
click at [576, 436] on button "Save" at bounding box center [565, 438] width 62 height 24
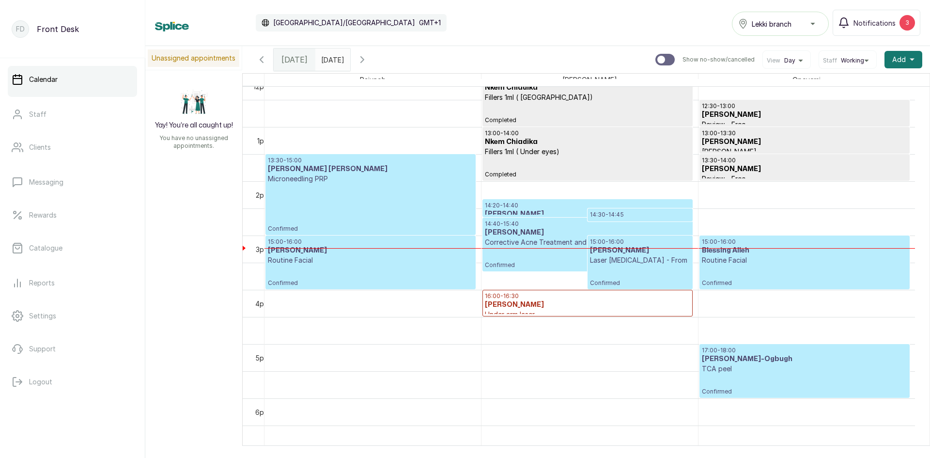
click at [538, 233] on h3 "[PERSON_NAME]" at bounding box center [587, 233] width 205 height 10
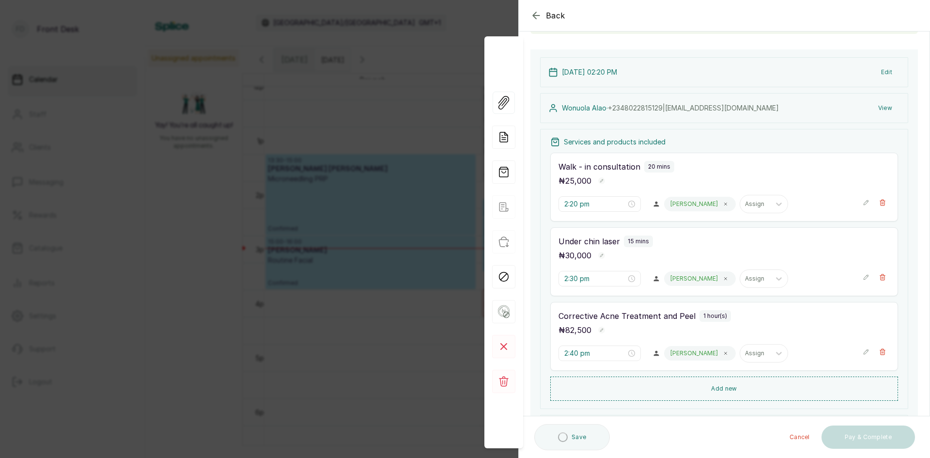
scroll to position [97, 0]
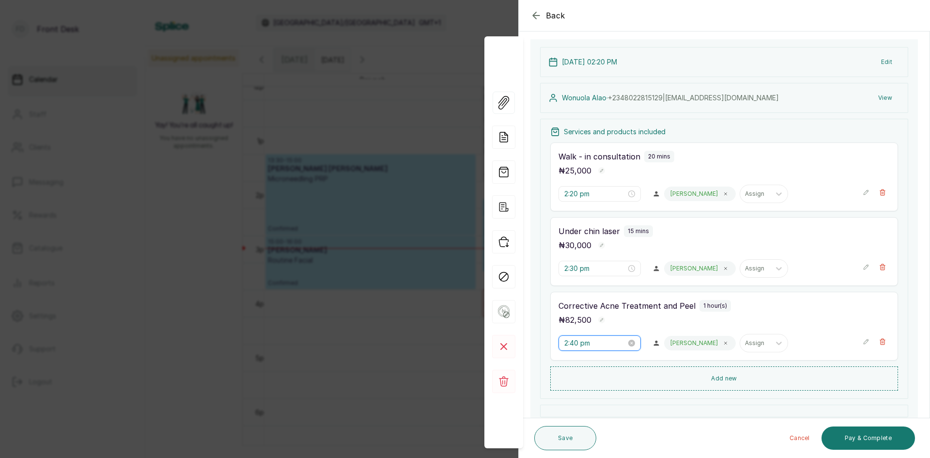
click at [618, 345] on input "2:40 pm" at bounding box center [595, 343] width 62 height 11
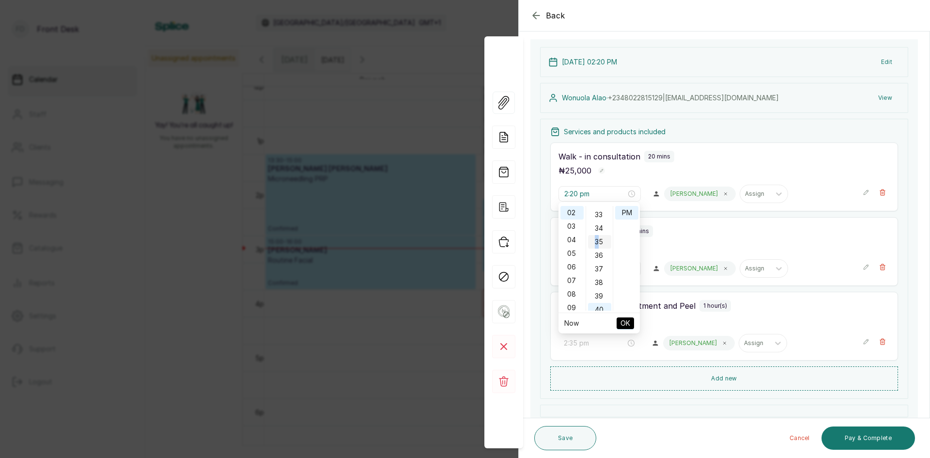
click at [597, 242] on div "35" at bounding box center [599, 242] width 23 height 14
type input "2:35 pm"
click at [628, 324] on span "OK" at bounding box center [626, 323] width 10 height 18
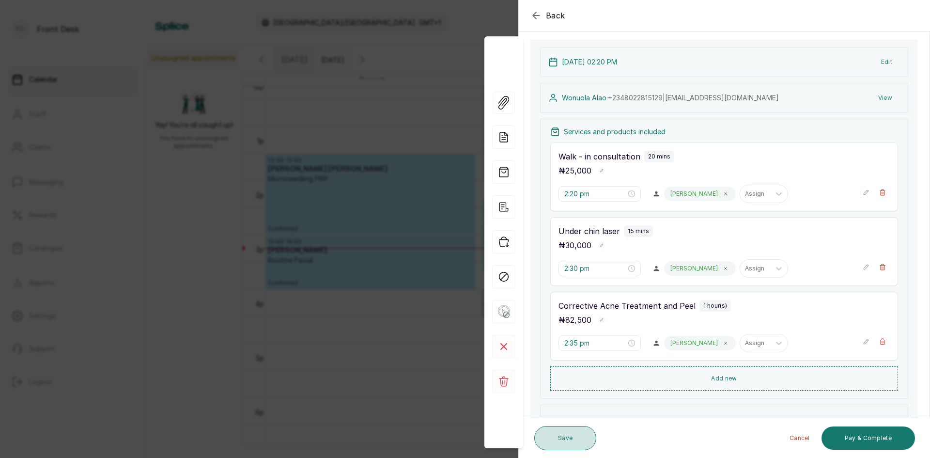
click at [579, 434] on button "Save" at bounding box center [565, 438] width 62 height 24
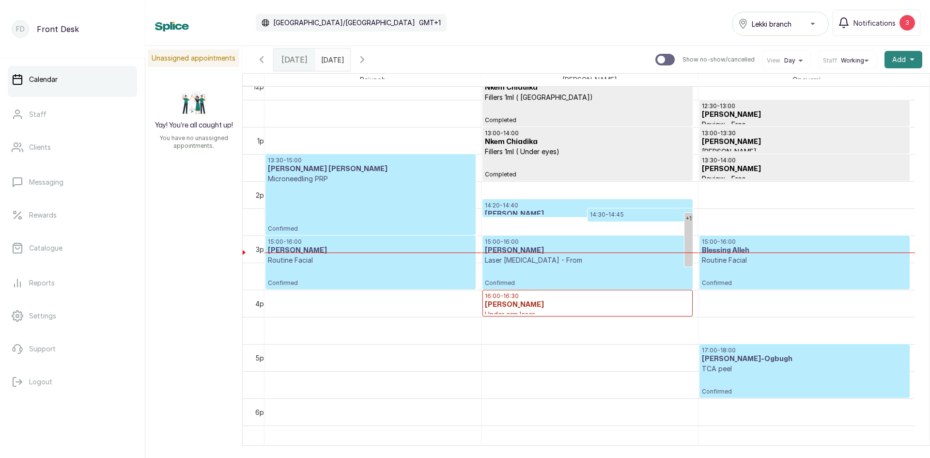
click at [892, 57] on span "Add" at bounding box center [899, 60] width 14 height 10
click at [866, 82] on span "Add Appointment" at bounding box center [868, 86] width 93 height 12
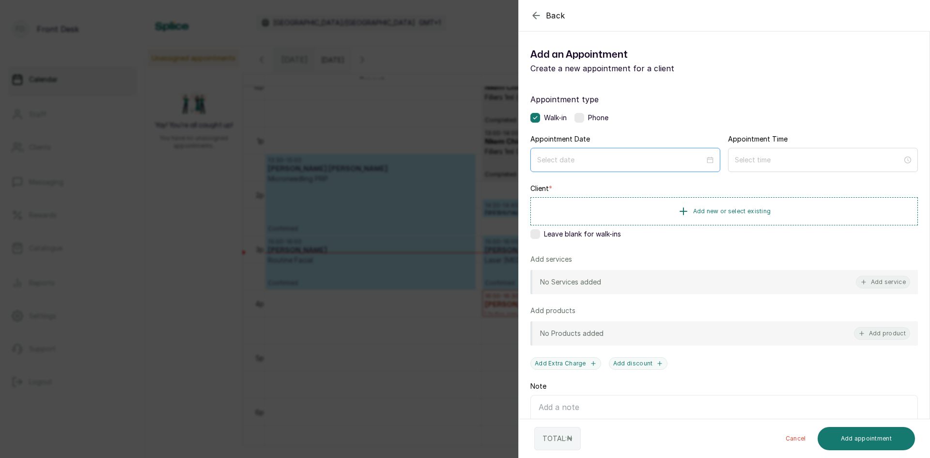
click at [668, 166] on div at bounding box center [625, 160] width 190 height 24
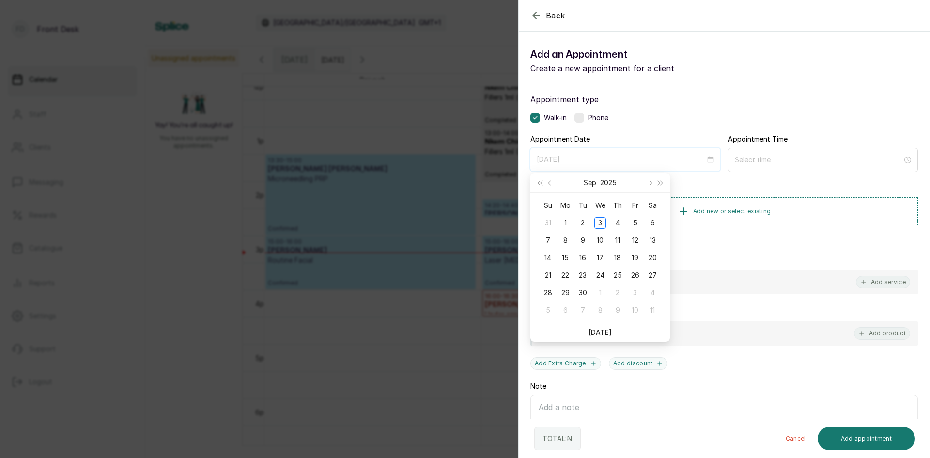
type input "[DATE]"
click at [652, 184] on button "Next month (PageDown)" at bounding box center [649, 182] width 11 height 19
type input "[DATE]"
click at [551, 186] on button "Previous month (PageUp)" at bounding box center [550, 182] width 11 height 19
type input "[DATE]"
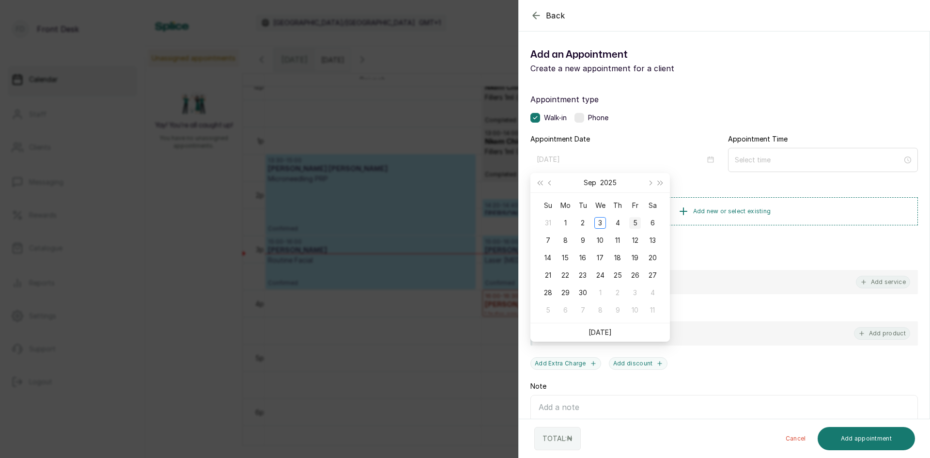
type input "[DATE]"
click at [648, 186] on button "Next month (PageDown)" at bounding box center [649, 182] width 11 height 19
type input "[DATE]"
click at [597, 260] on div "15" at bounding box center [600, 258] width 12 height 12
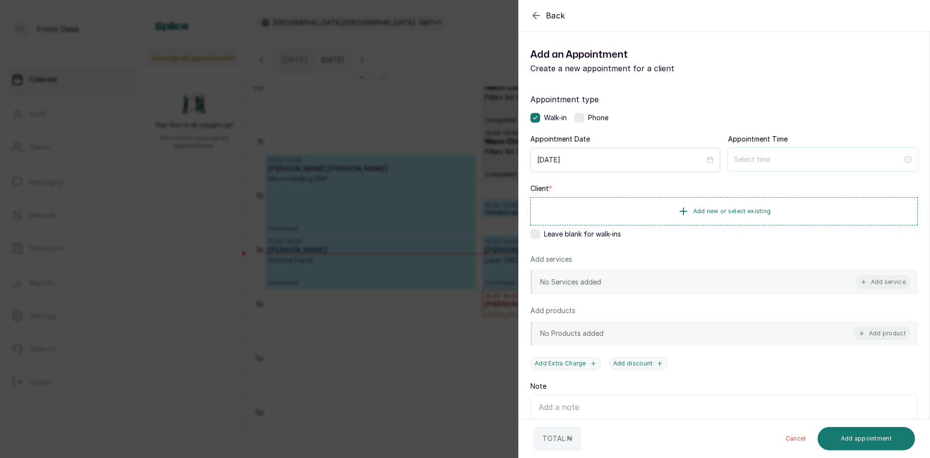
click at [755, 159] on input at bounding box center [818, 159] width 169 height 11
click at [733, 182] on div "12" at bounding box center [738, 184] width 23 height 14
type input "12:00 pm"
click at [788, 196] on div "PM" at bounding box center [792, 197] width 23 height 14
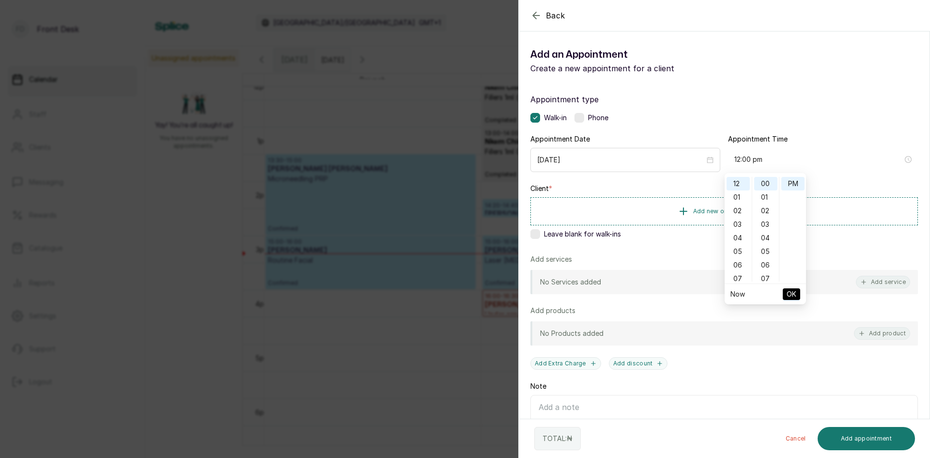
click at [793, 291] on span "OK" at bounding box center [792, 294] width 10 height 18
click at [737, 210] on span "Add new or select existing" at bounding box center [732, 211] width 78 height 8
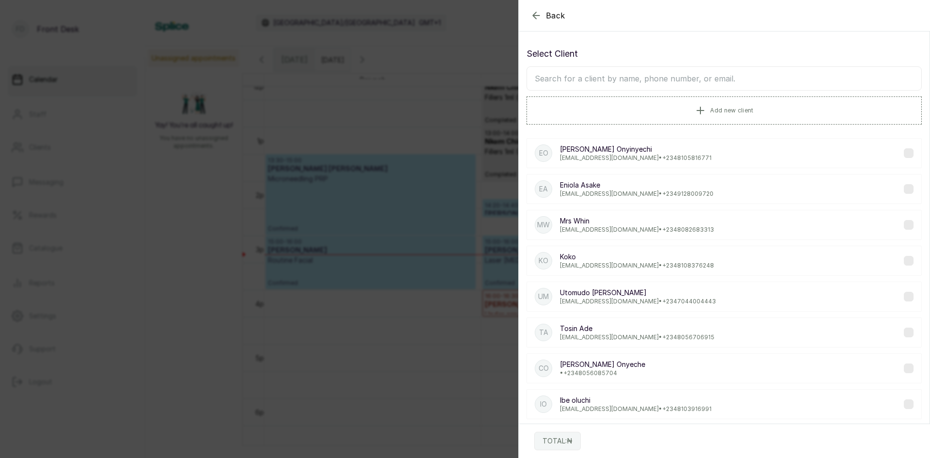
click at [698, 78] on input "text" at bounding box center [724, 78] width 395 height 24
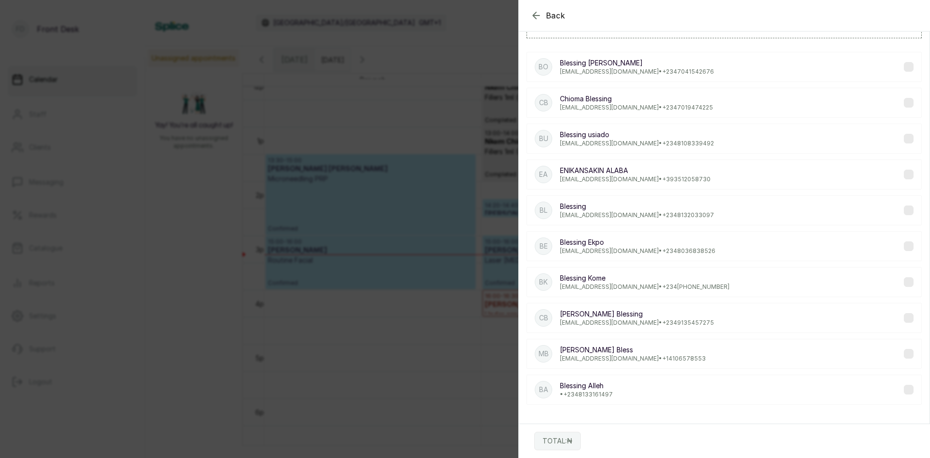
scroll to position [88, 0]
type input "bless"
click at [604, 381] on p "Blessing Alleh" at bounding box center [586, 384] width 53 height 10
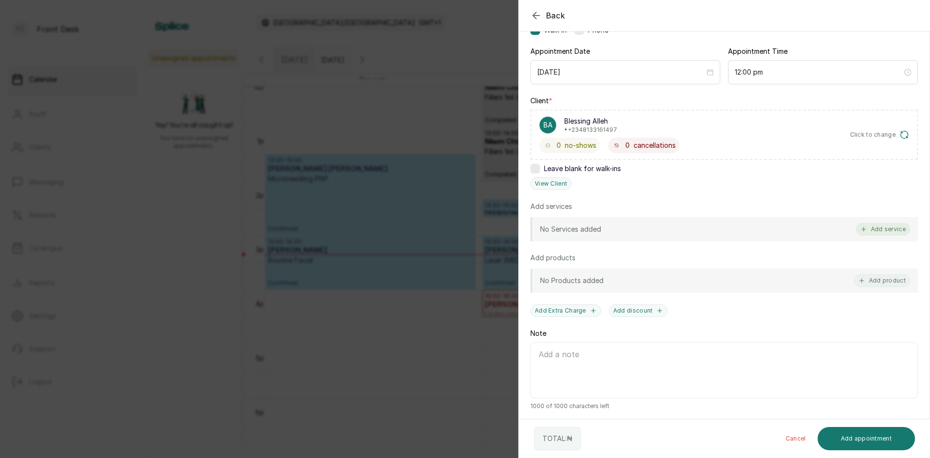
click at [859, 227] on button "Add service" at bounding box center [883, 229] width 54 height 13
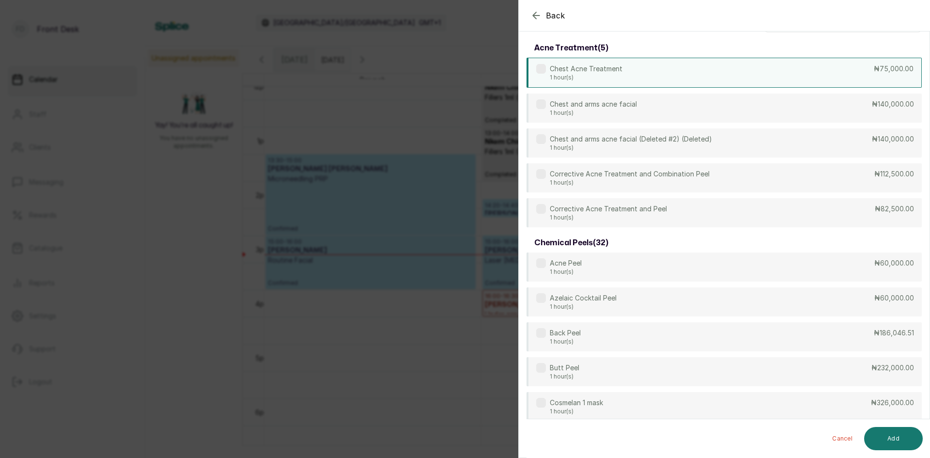
scroll to position [0, 0]
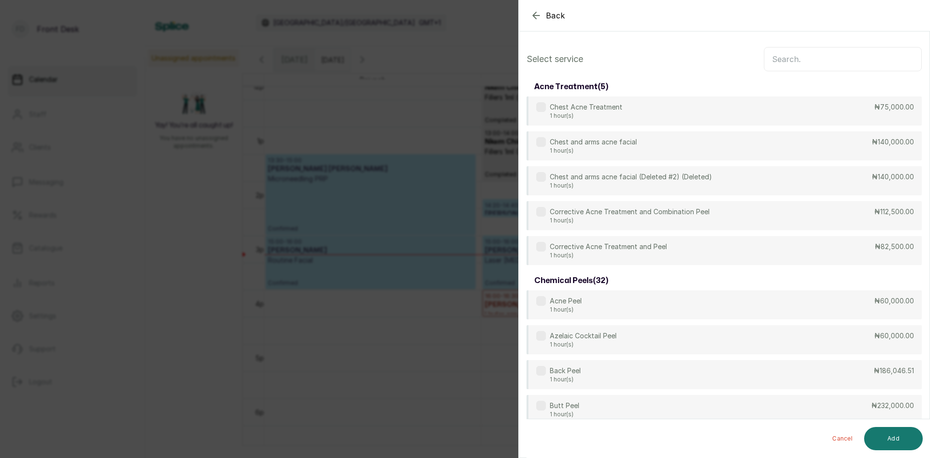
click at [781, 59] on input "text" at bounding box center [843, 59] width 158 height 24
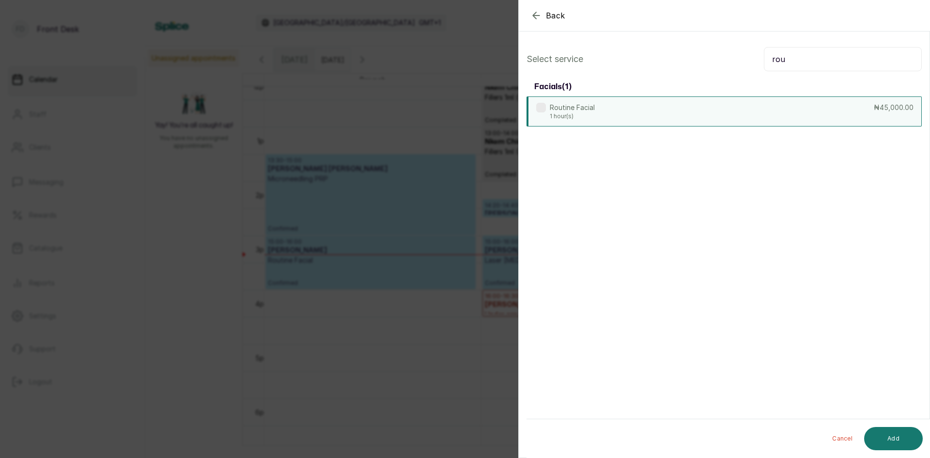
type input "rou"
click at [735, 107] on div "Routine Facial 1 hour(s) ₦45,000.00" at bounding box center [724, 111] width 395 height 30
click at [896, 432] on button "Add" at bounding box center [893, 438] width 59 height 23
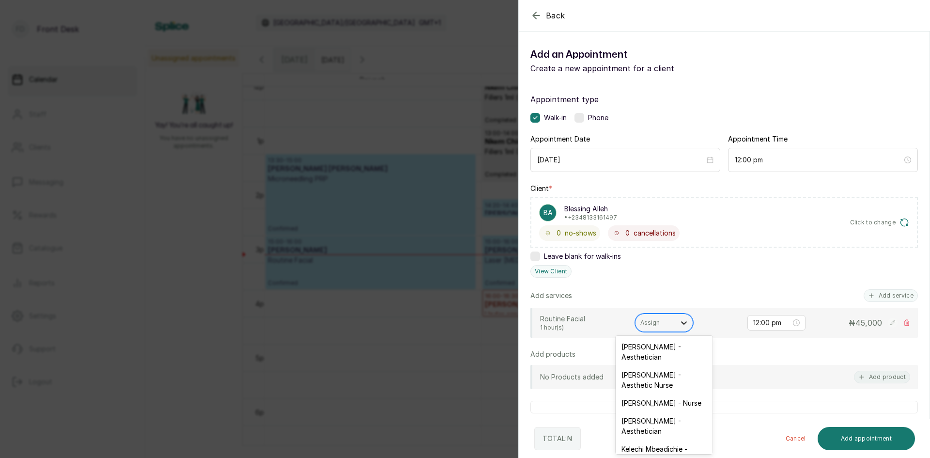
click at [679, 320] on div at bounding box center [683, 322] width 17 height 17
click at [638, 353] on div "[PERSON_NAME] - Aesthetician" at bounding box center [664, 352] width 97 height 28
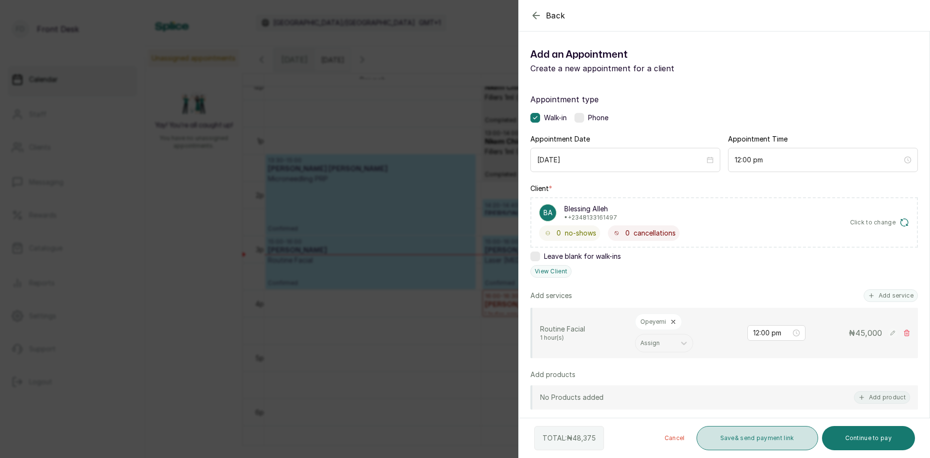
click at [760, 442] on button "Save & send payment link" at bounding box center [758, 438] width 122 height 24
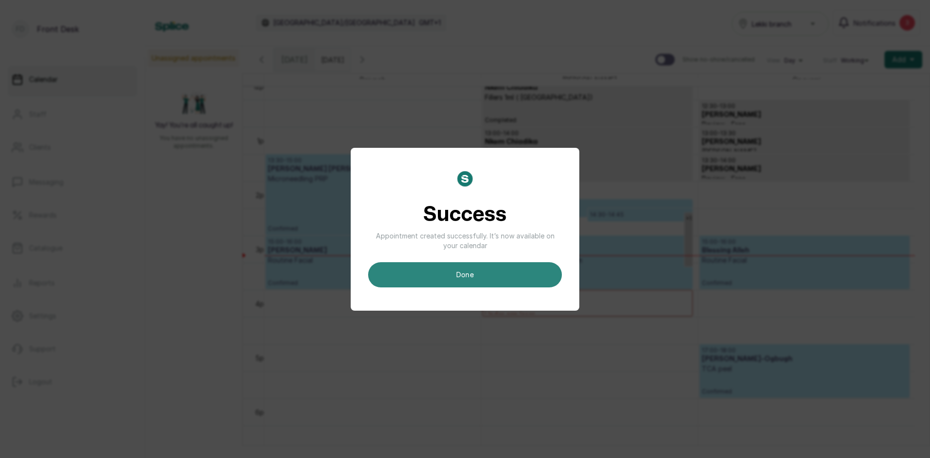
click at [481, 277] on button "done" at bounding box center [465, 274] width 194 height 25
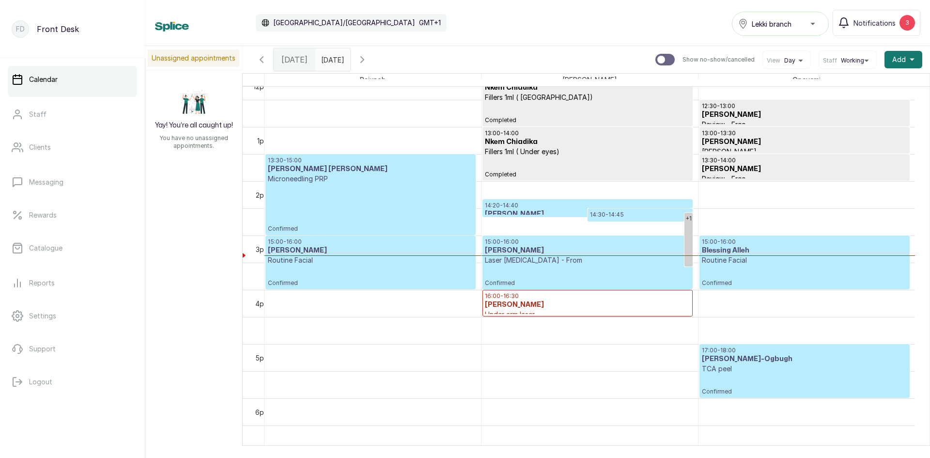
click at [814, 256] on p "Routine Facial" at bounding box center [804, 260] width 205 height 10
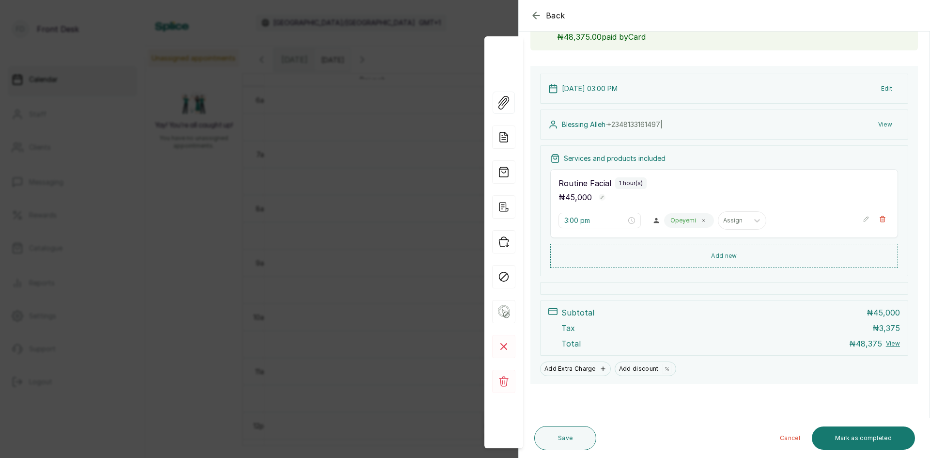
scroll to position [70, 0]
click at [352, 272] on div "Back Appointment Details Edit appointment 💻 Booked Online Make changes to appoi…" at bounding box center [465, 229] width 930 height 458
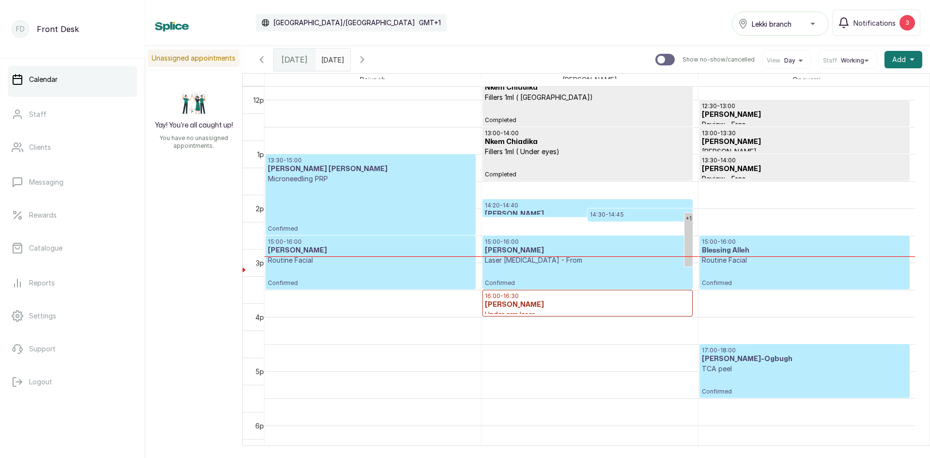
scroll to position [665, 0]
click at [57, 248] on p "Catalogue" at bounding box center [45, 248] width 33 height 10
